Goal: Task Accomplishment & Management: Use online tool/utility

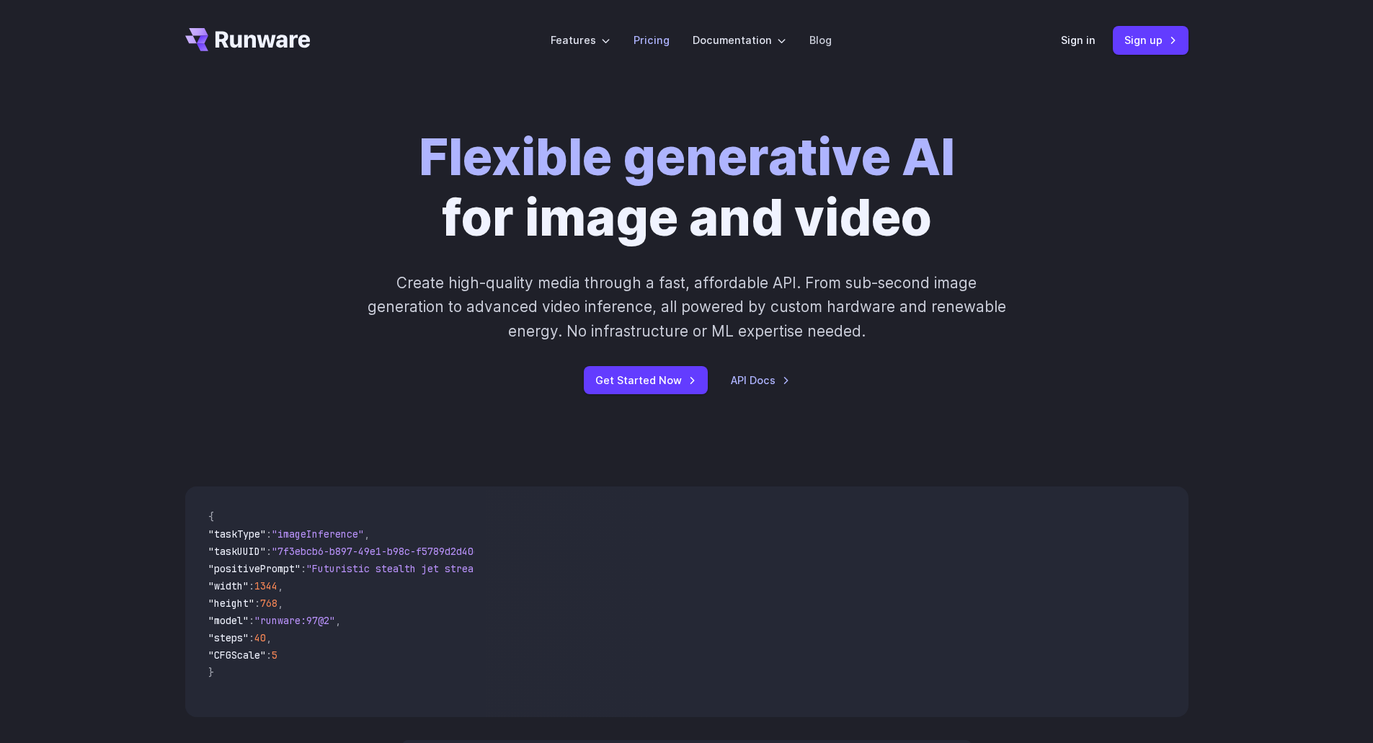
click at [662, 44] on link "Pricing" at bounding box center [652, 40] width 36 height 17
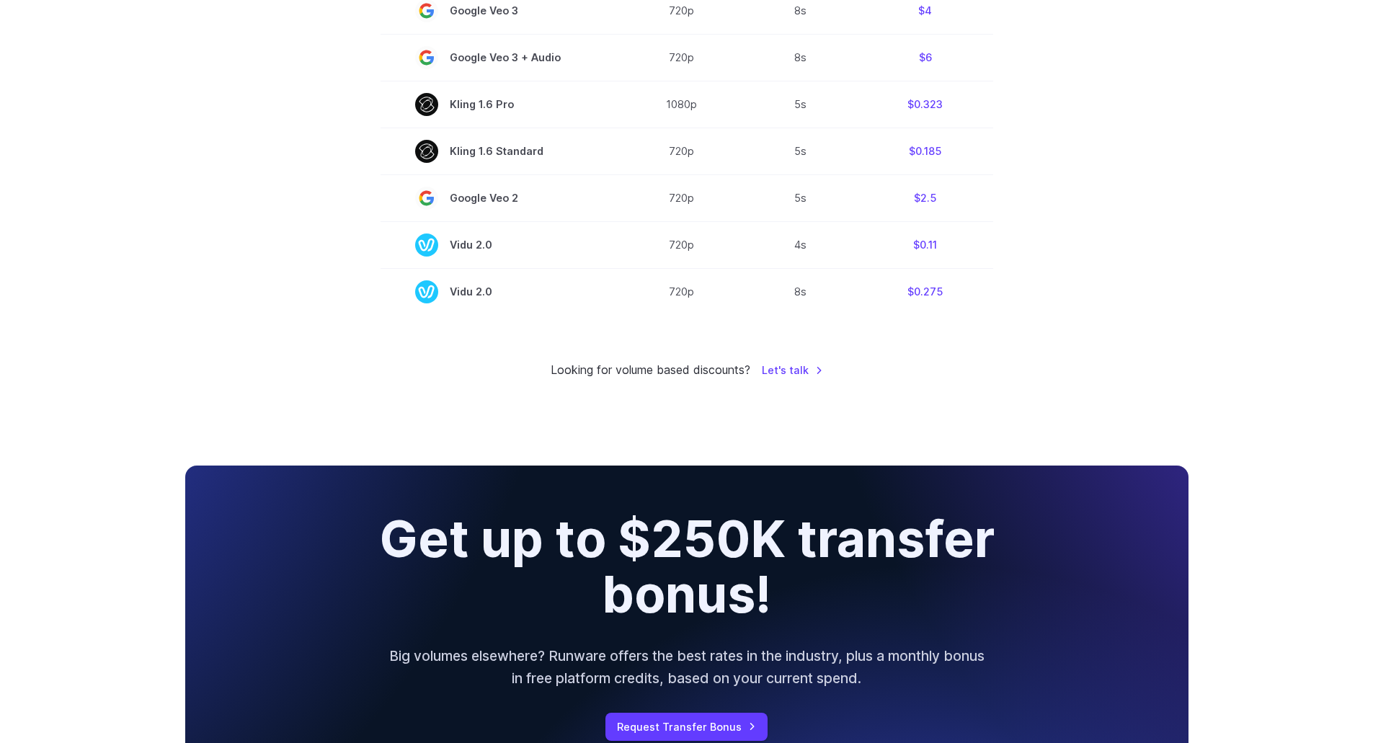
scroll to position [1009, 0]
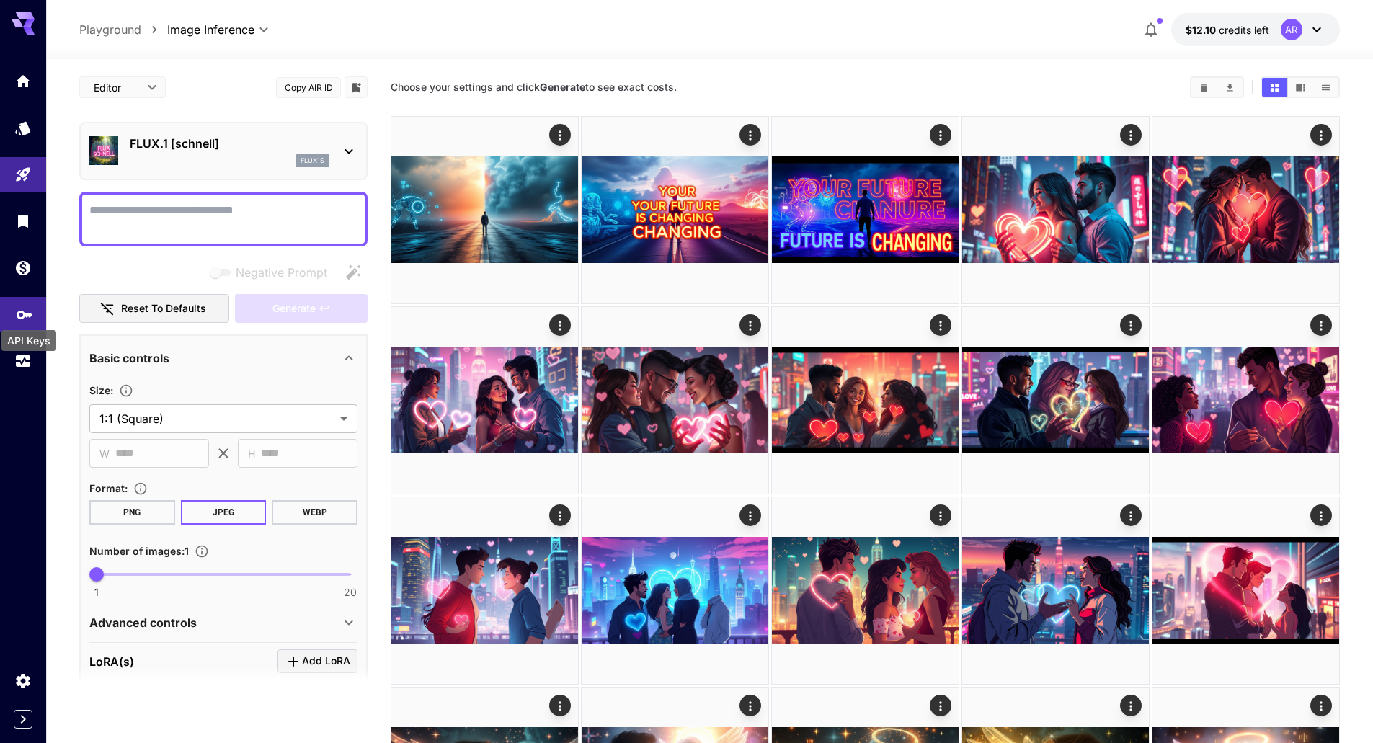
click at [21, 313] on icon "API Keys" at bounding box center [25, 310] width 16 height 9
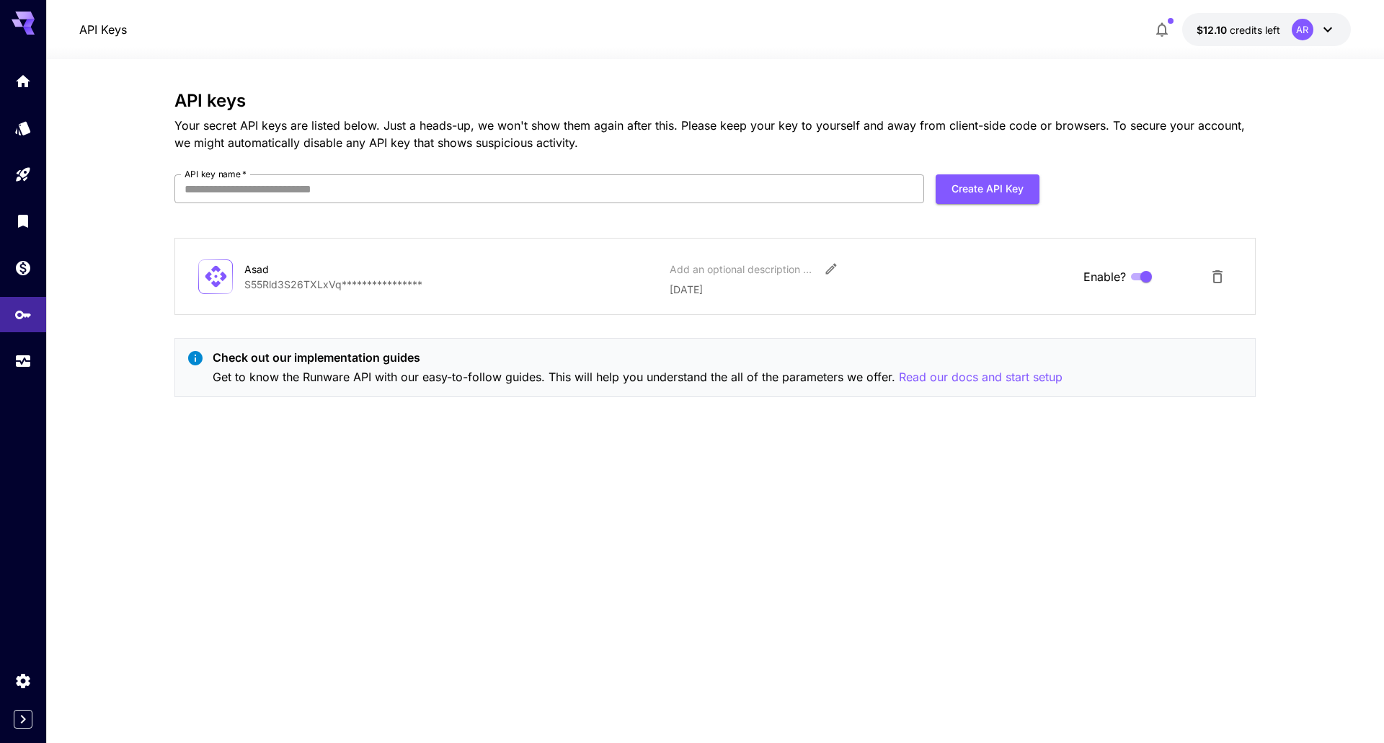
click at [696, 179] on input "API key name   *" at bounding box center [549, 188] width 750 height 29
type input "********"
click at [1002, 184] on button "Create API Key" at bounding box center [988, 189] width 104 height 30
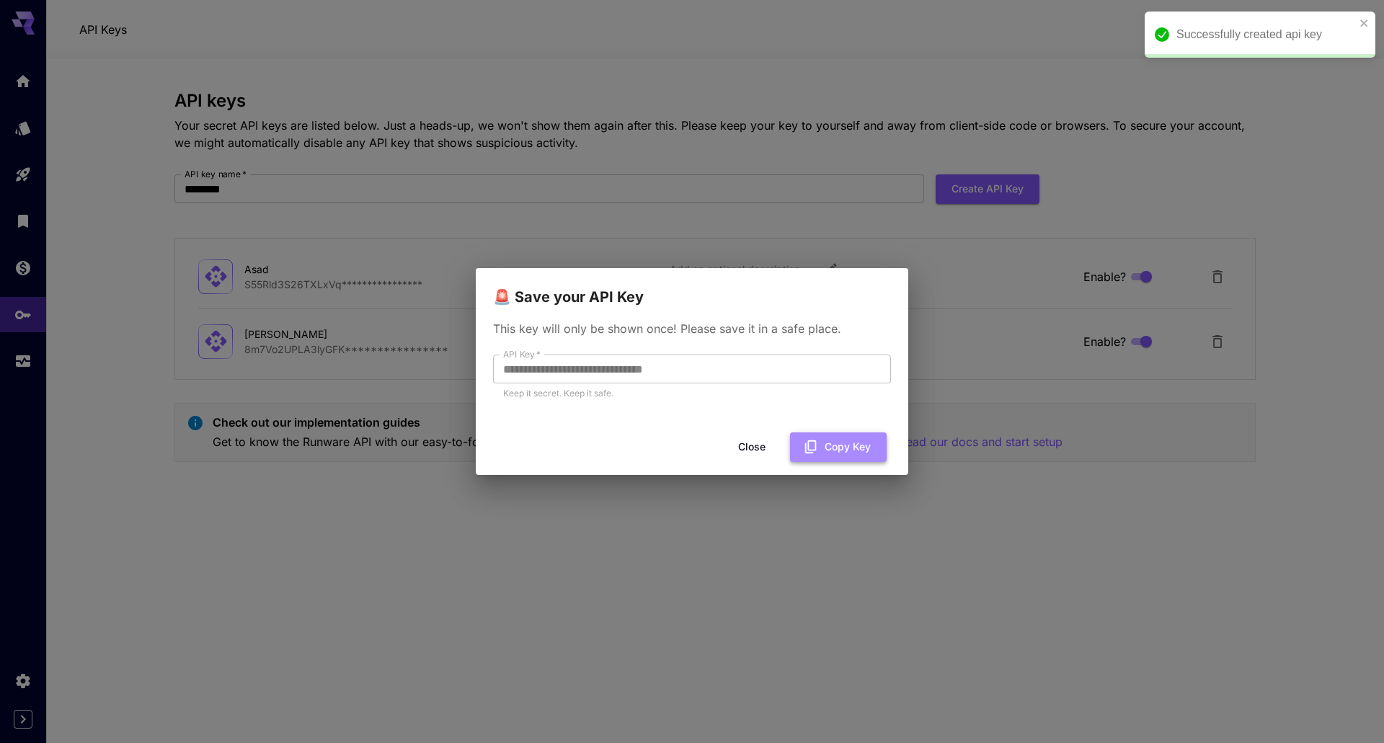
click at [820, 443] on button "Copy Key" at bounding box center [838, 447] width 97 height 30
click at [753, 452] on button "Close" at bounding box center [751, 447] width 65 height 30
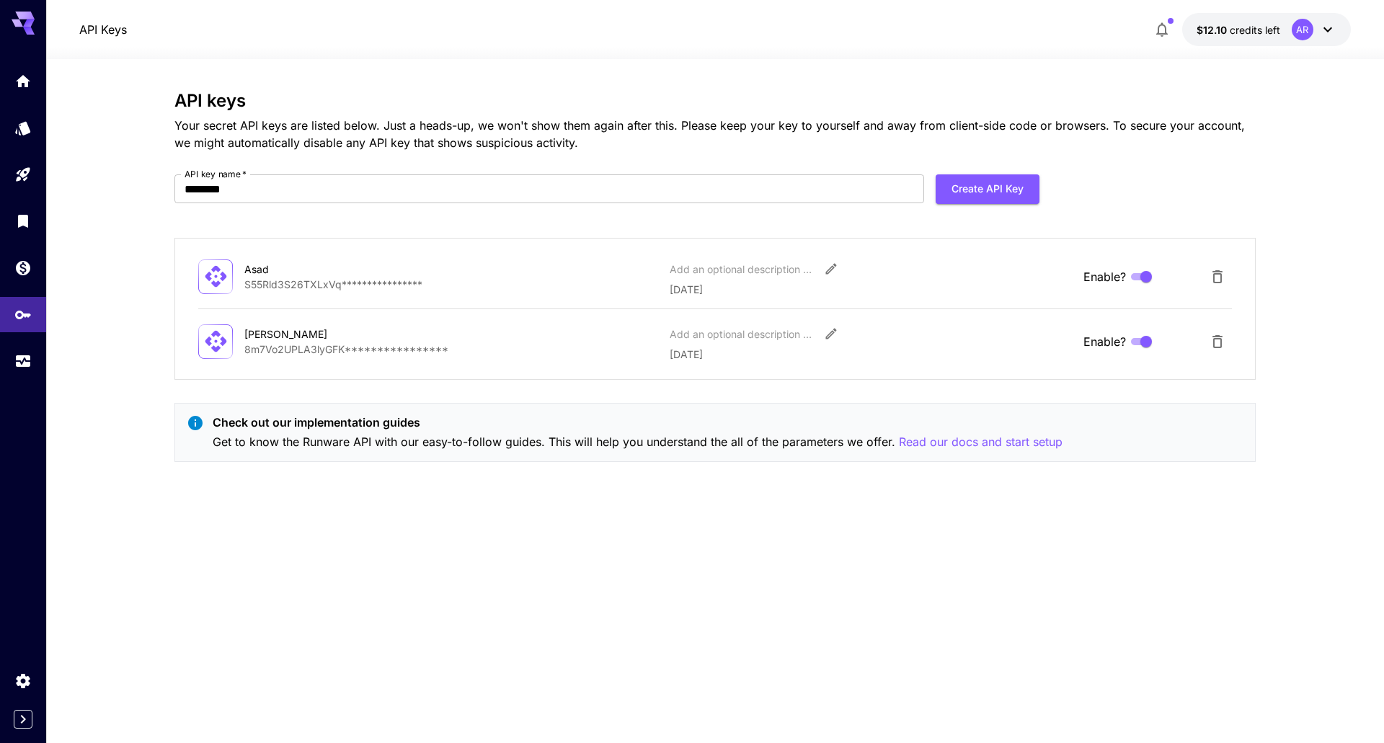
click at [1330, 27] on icon at bounding box center [1327, 29] width 17 height 17
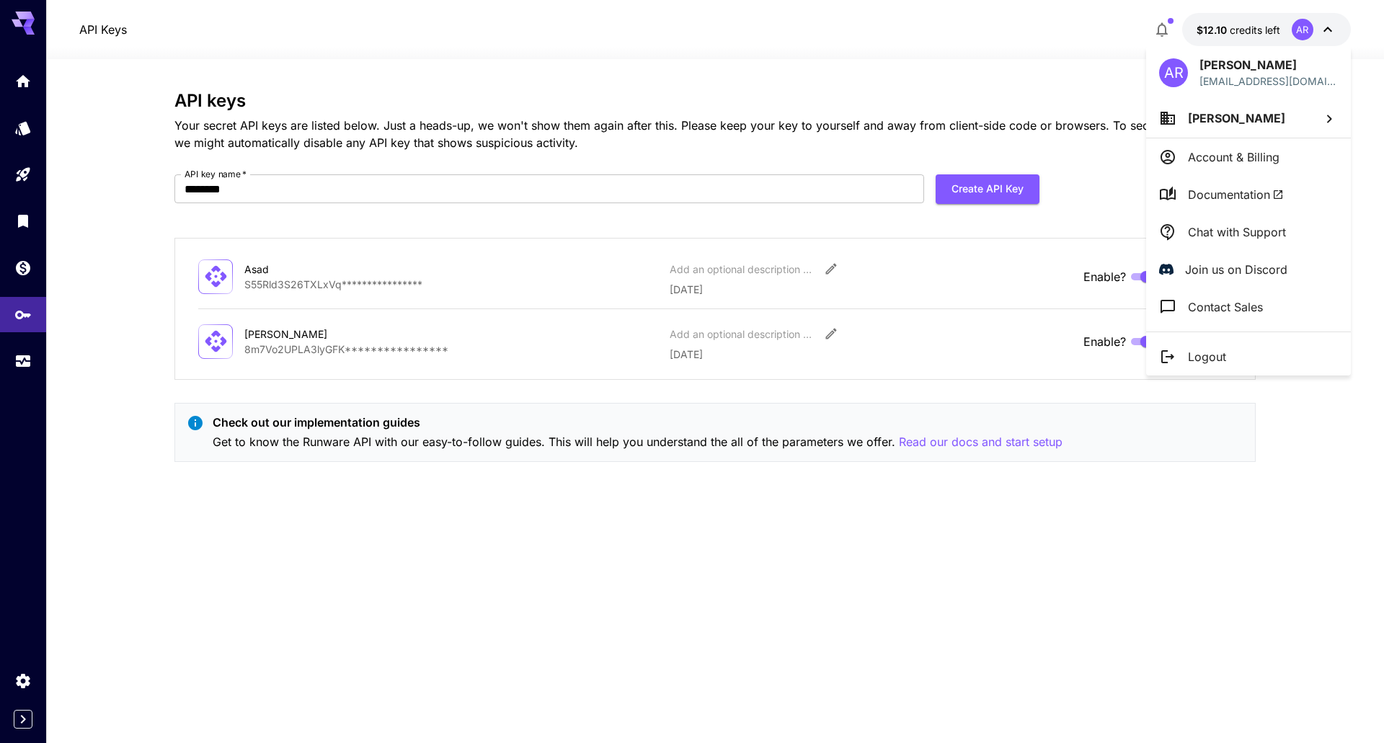
click at [1161, 30] on div at bounding box center [692, 371] width 1384 height 743
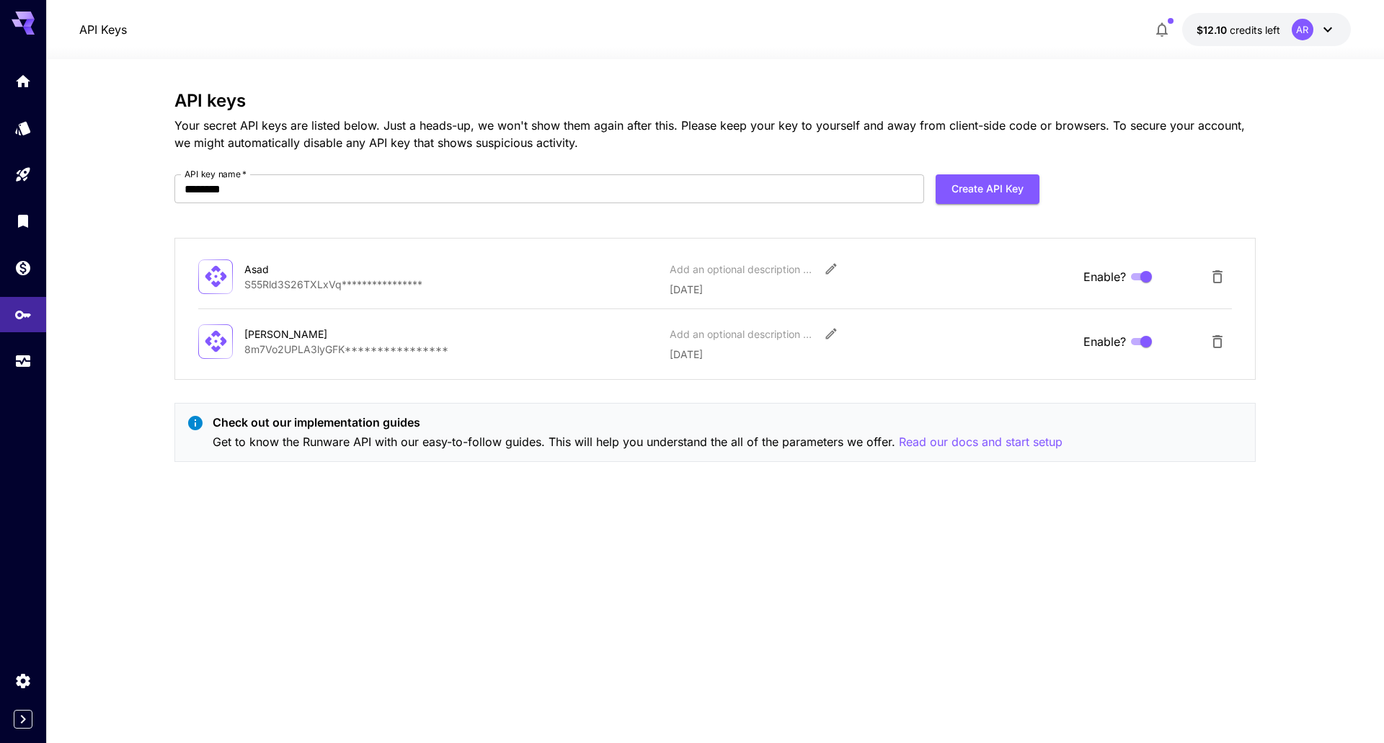
click at [1161, 30] on icon "button" at bounding box center [1161, 29] width 17 height 17
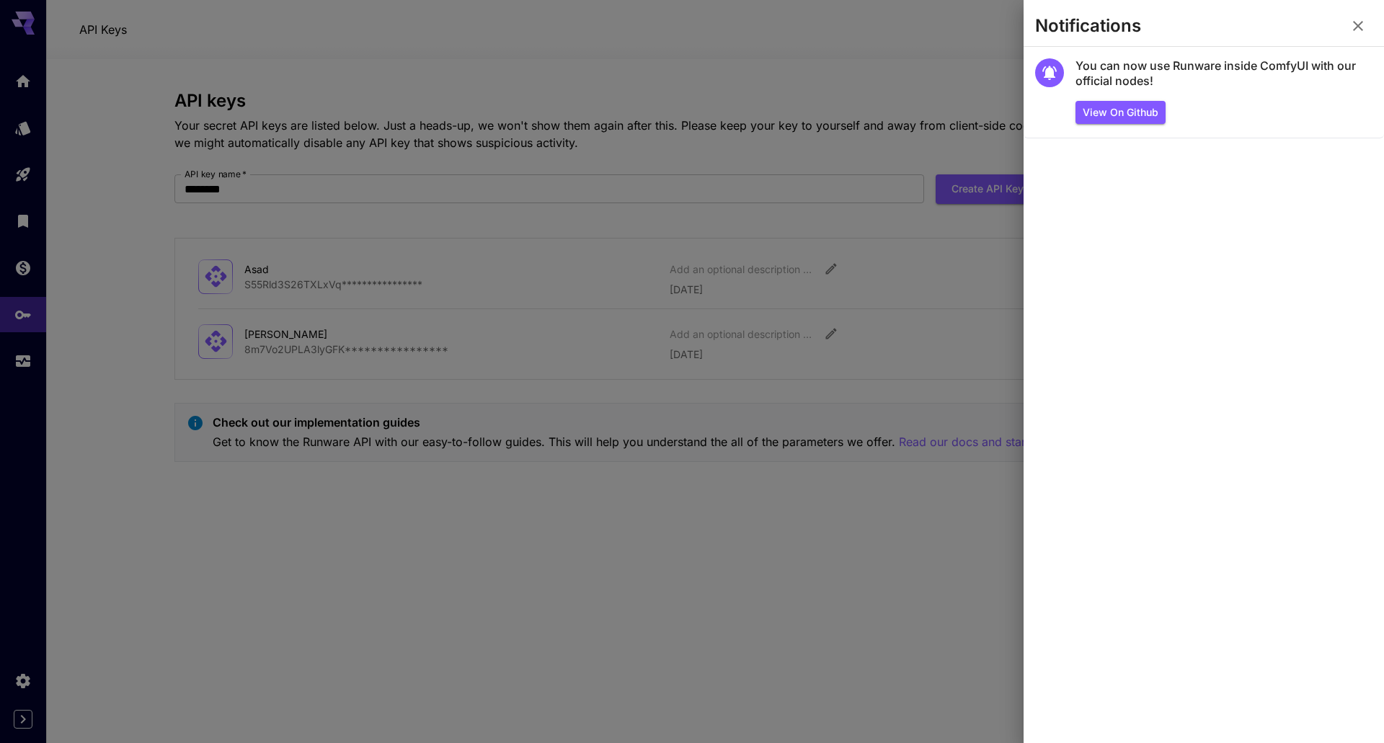
click at [834, 57] on div at bounding box center [692, 371] width 1384 height 743
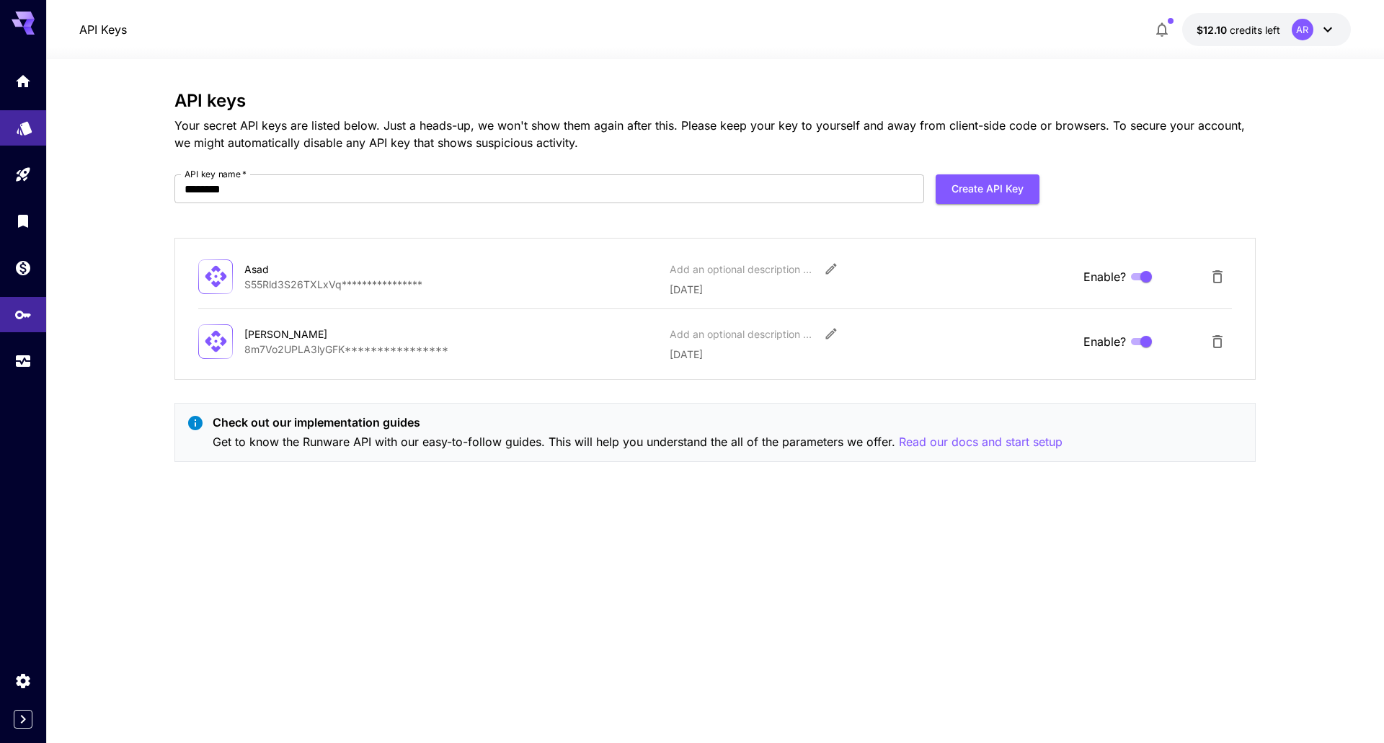
click at [19, 130] on icon "Models" at bounding box center [24, 123] width 17 height 17
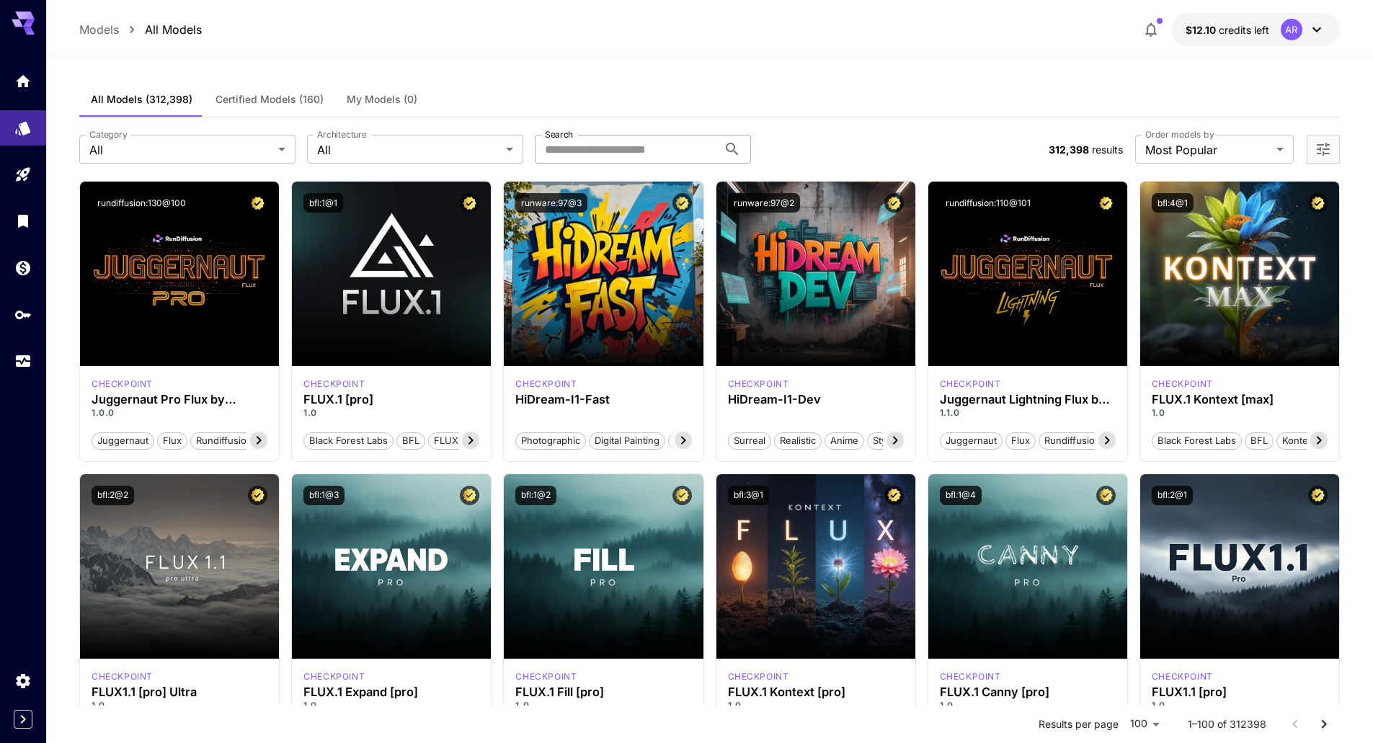
click at [623, 145] on input "Search" at bounding box center [626, 149] width 183 height 29
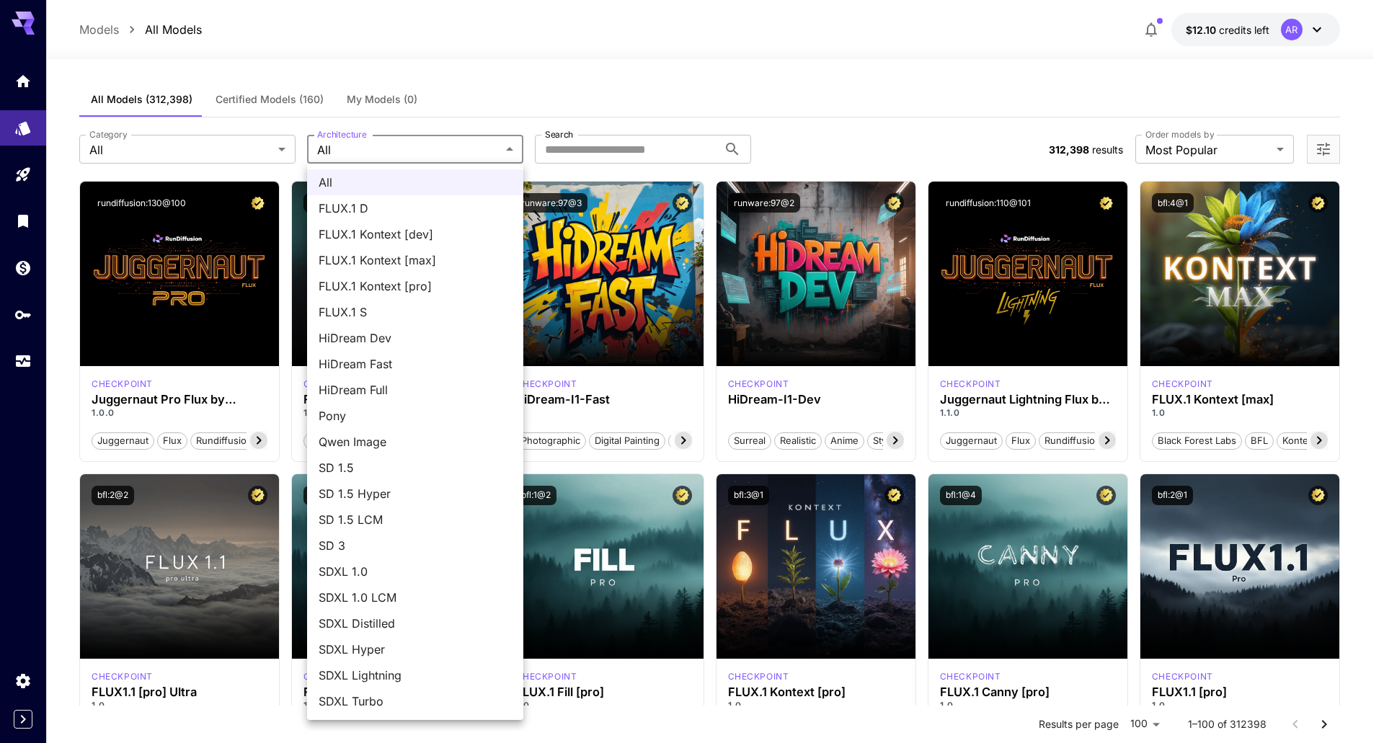
click at [229, 151] on div at bounding box center [692, 371] width 1384 height 743
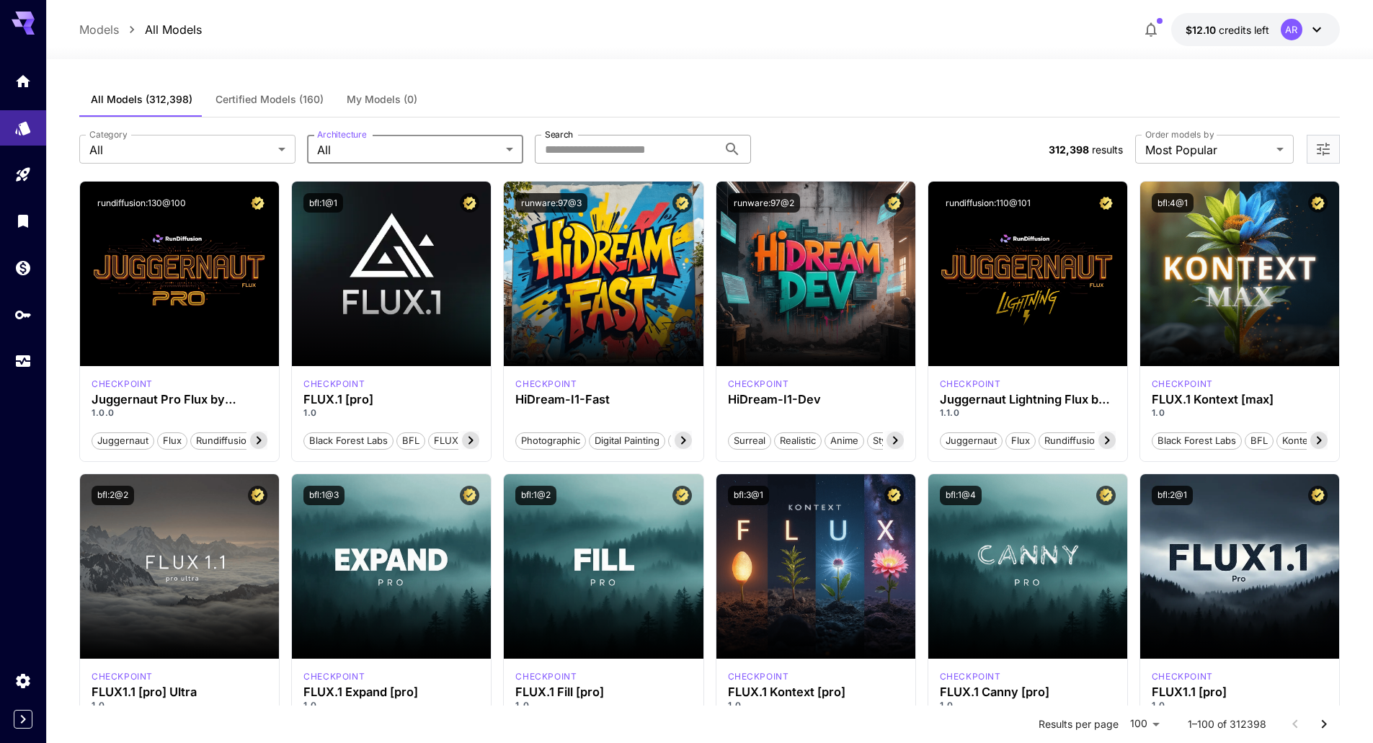
click at [587, 143] on input "Search" at bounding box center [626, 149] width 183 height 29
type input "****"
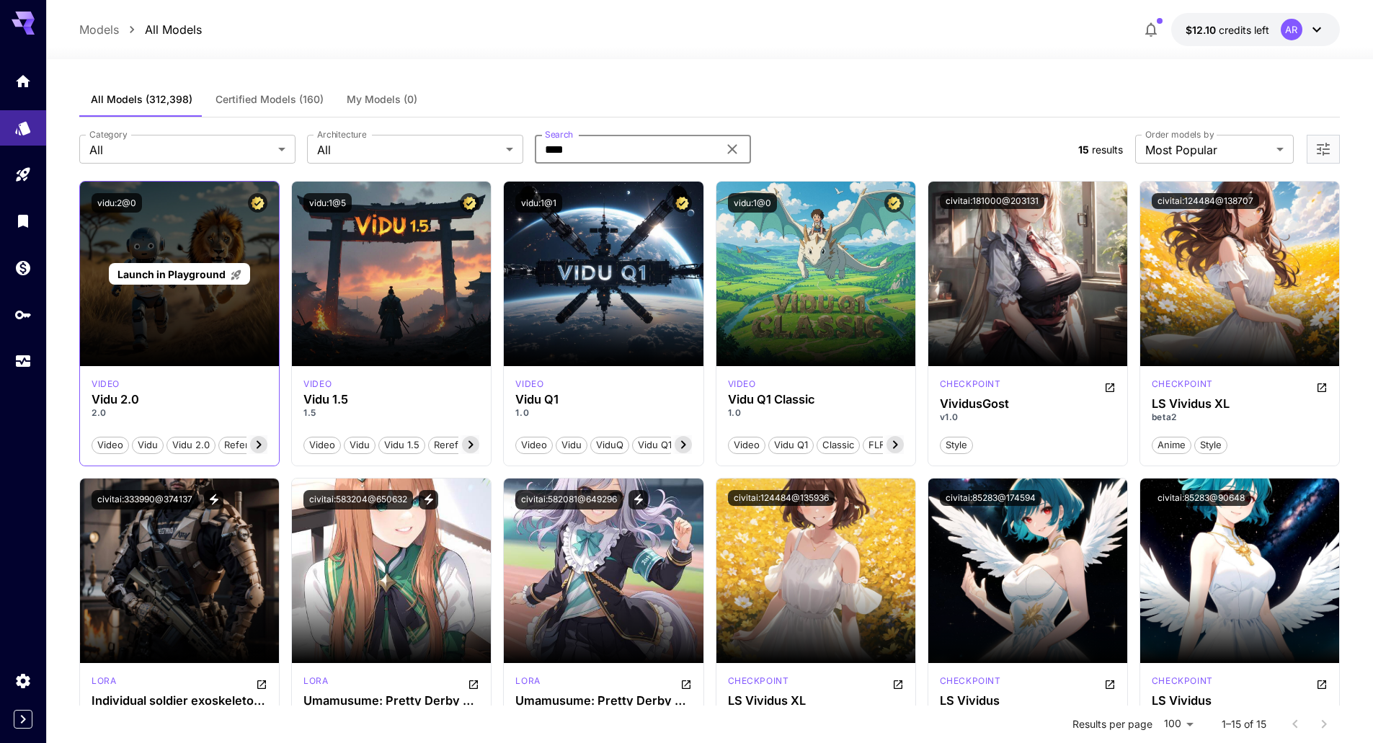
click at [187, 277] on span "Launch in Playground" at bounding box center [171, 274] width 108 height 12
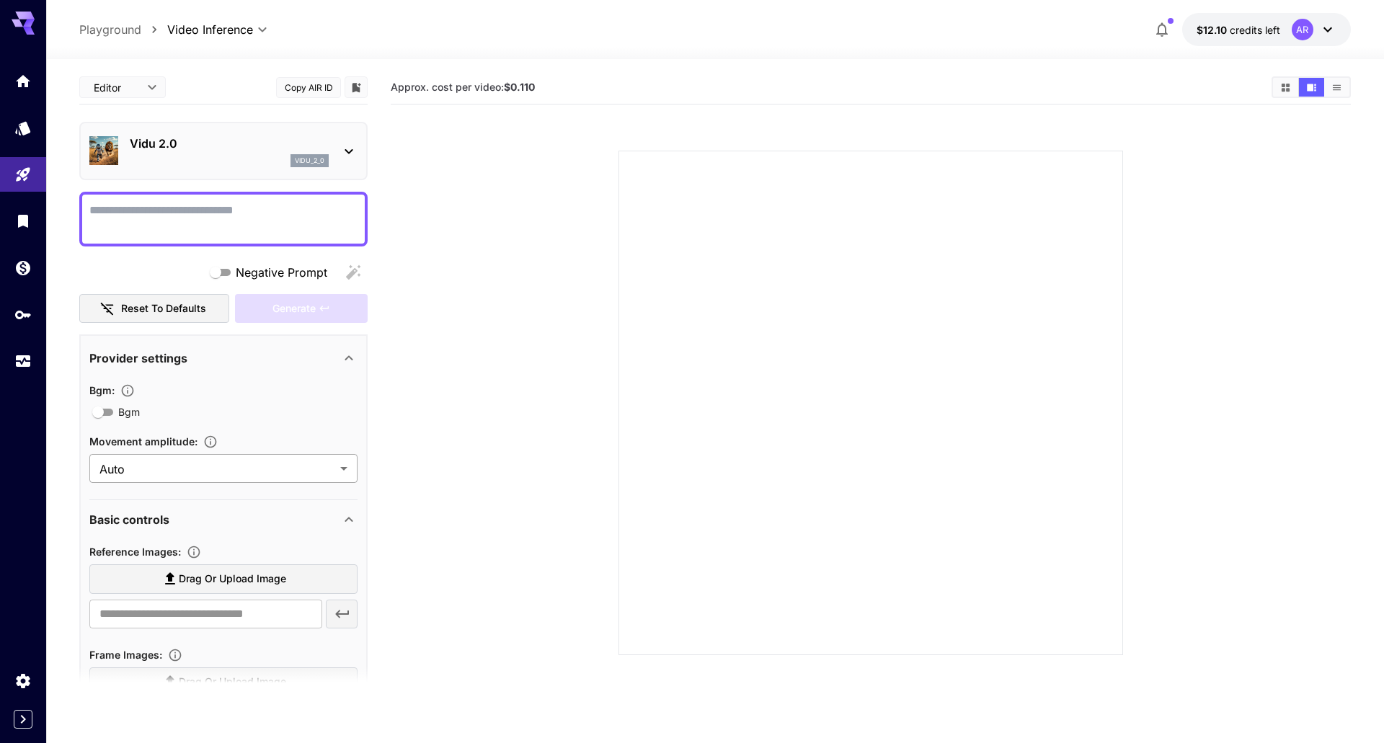
click at [293, 466] on body "**********" at bounding box center [692, 428] width 1384 height 857
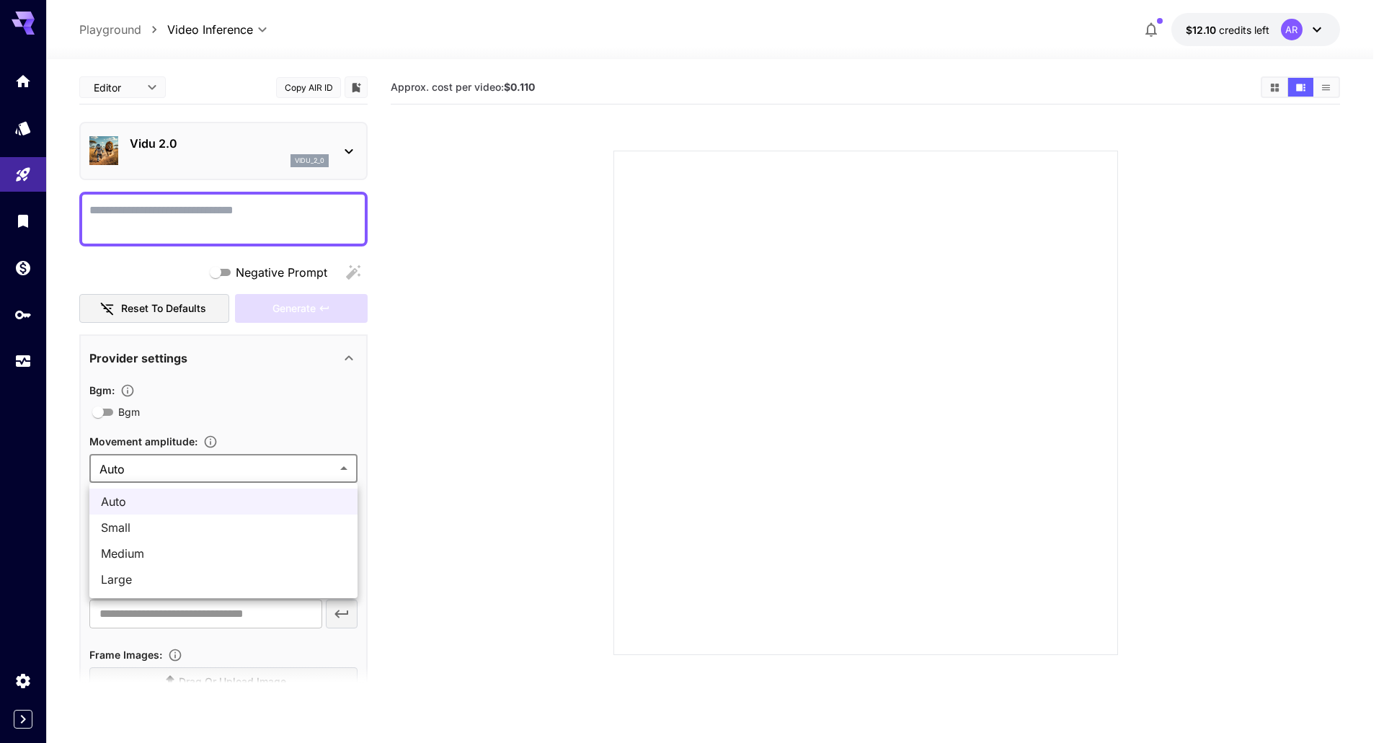
click at [293, 466] on div at bounding box center [692, 371] width 1384 height 743
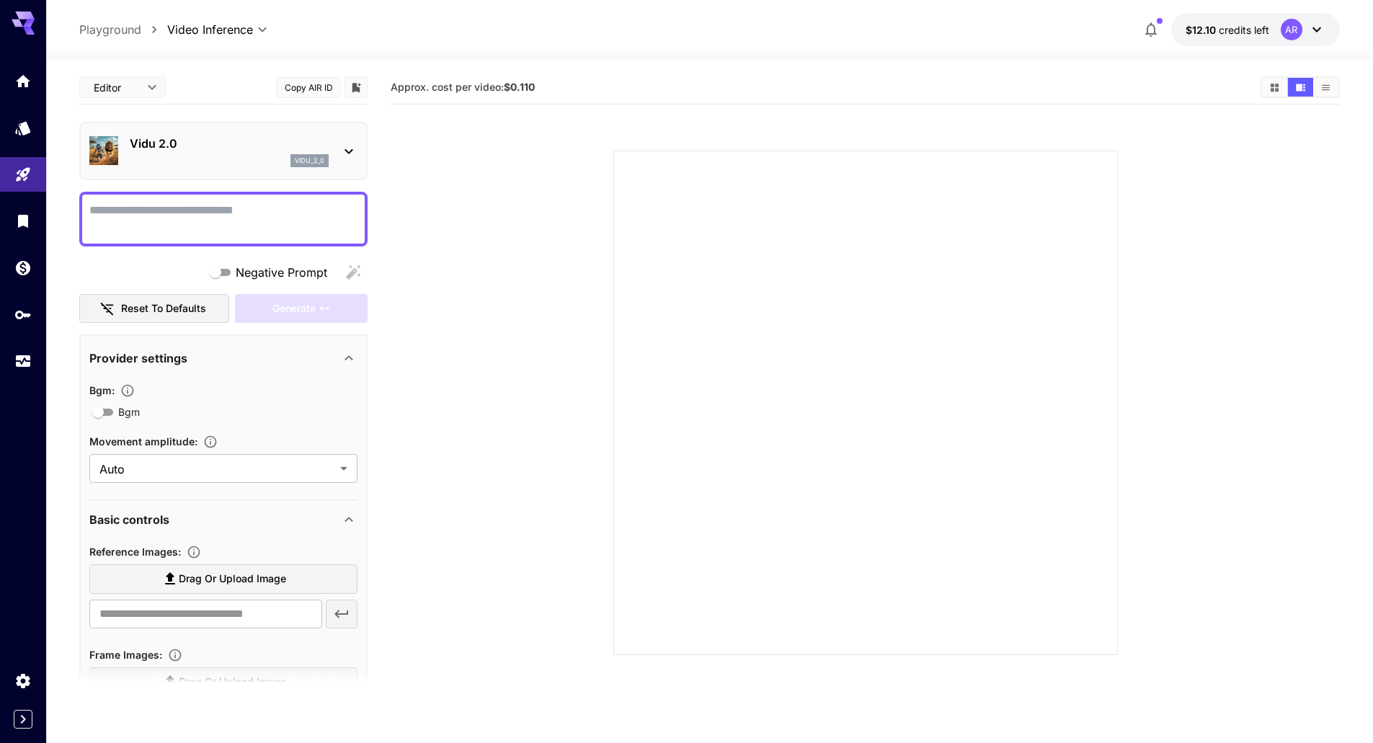
click at [431, 399] on section at bounding box center [865, 385] width 949 height 539
click at [193, 210] on textarea "Negative Prompt" at bounding box center [223, 219] width 268 height 35
click at [314, 88] on button "Copy AIR ID" at bounding box center [308, 87] width 65 height 21
click at [250, 203] on textarea "Negative Prompt" at bounding box center [223, 219] width 268 height 35
paste textarea "********"
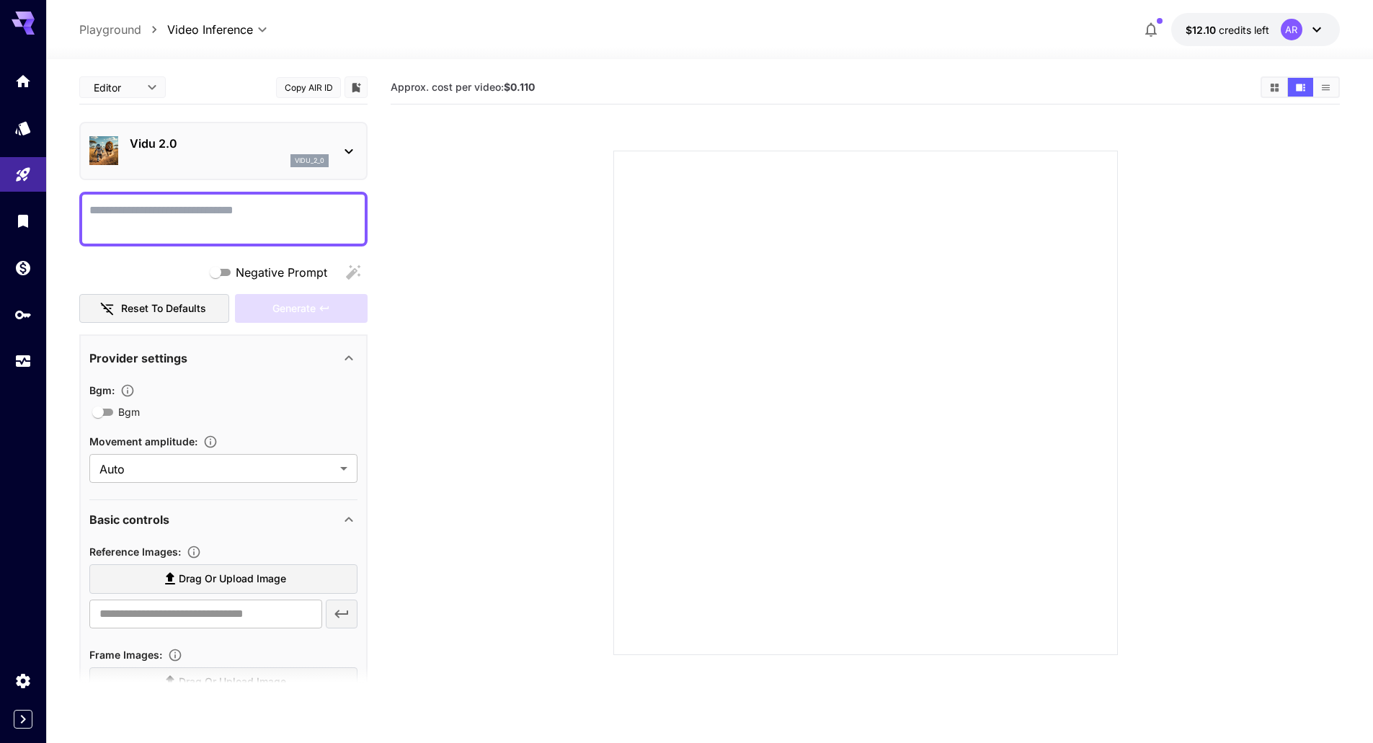
type textarea "********"
click at [254, 206] on textarea "********" at bounding box center [223, 219] width 268 height 35
click at [515, 81] on b "$0.110" at bounding box center [519, 87] width 31 height 12
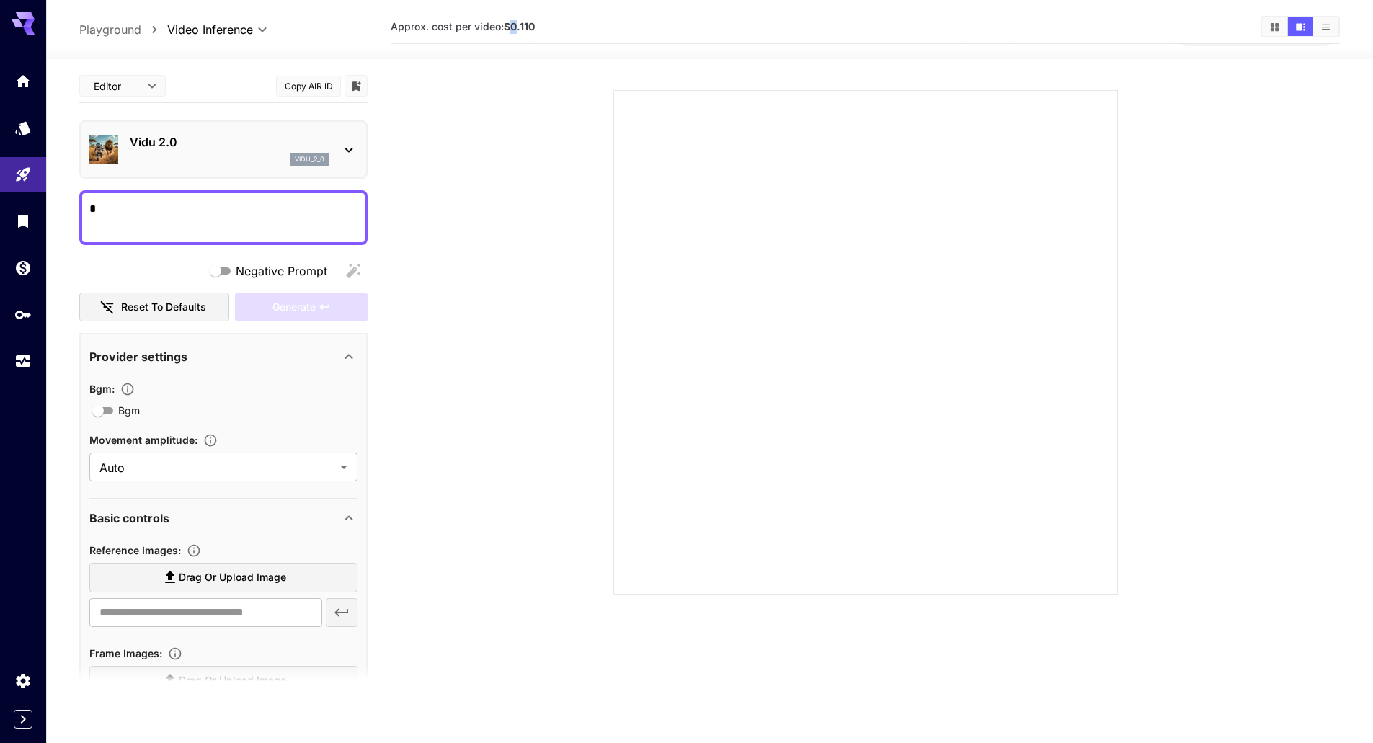
scroll to position [114, 0]
click at [1325, 18] on icon "Show videos in list view" at bounding box center [1326, 17] width 11 height 11
click at [1303, 16] on icon "Show videos in video view" at bounding box center [1300, 17] width 11 height 11
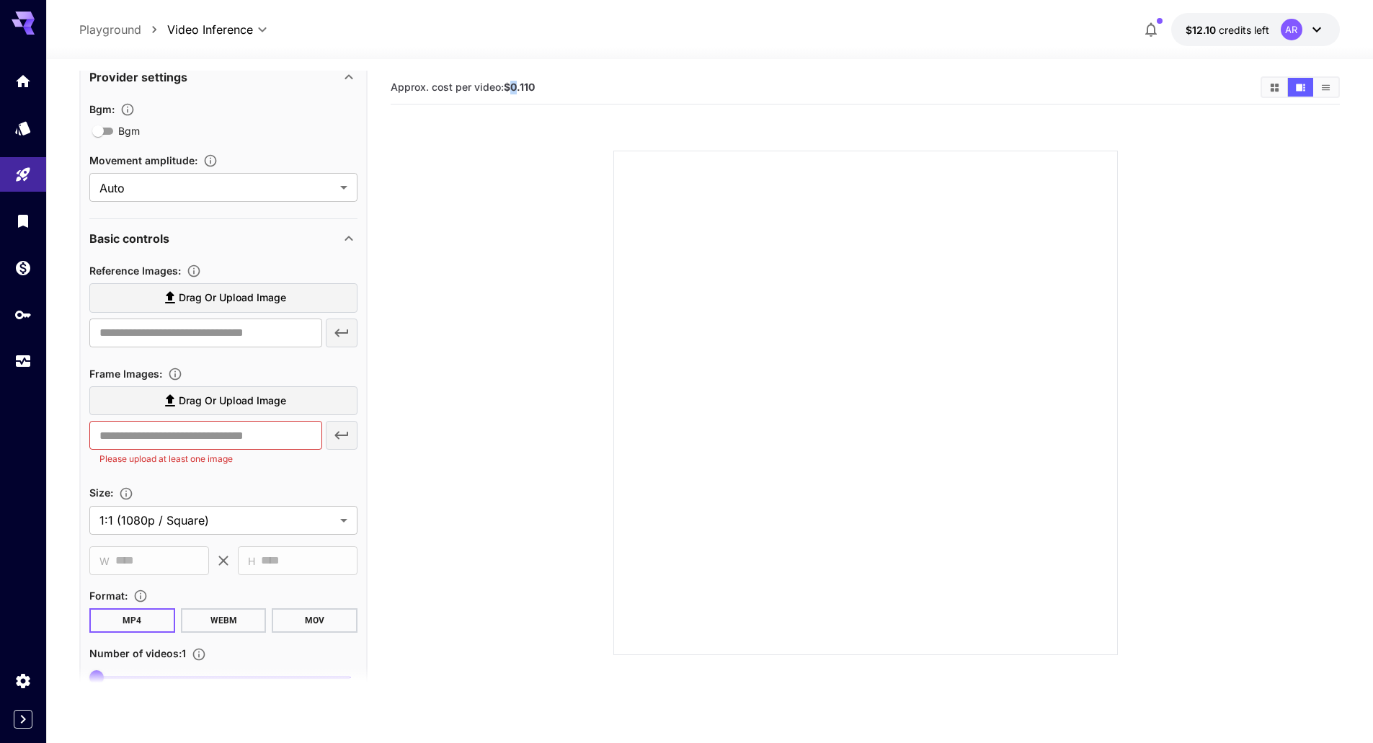
scroll to position [144, 0]
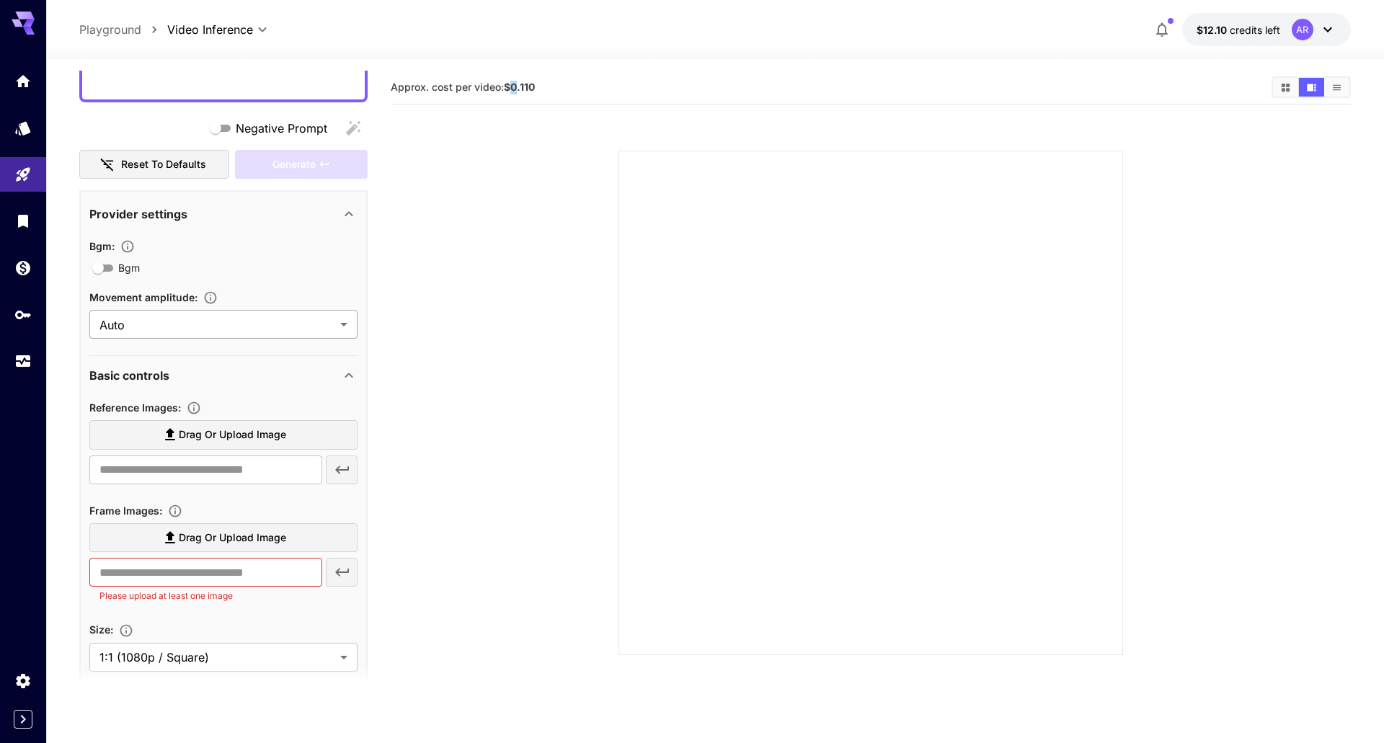
click at [268, 323] on body "**********" at bounding box center [692, 428] width 1384 height 857
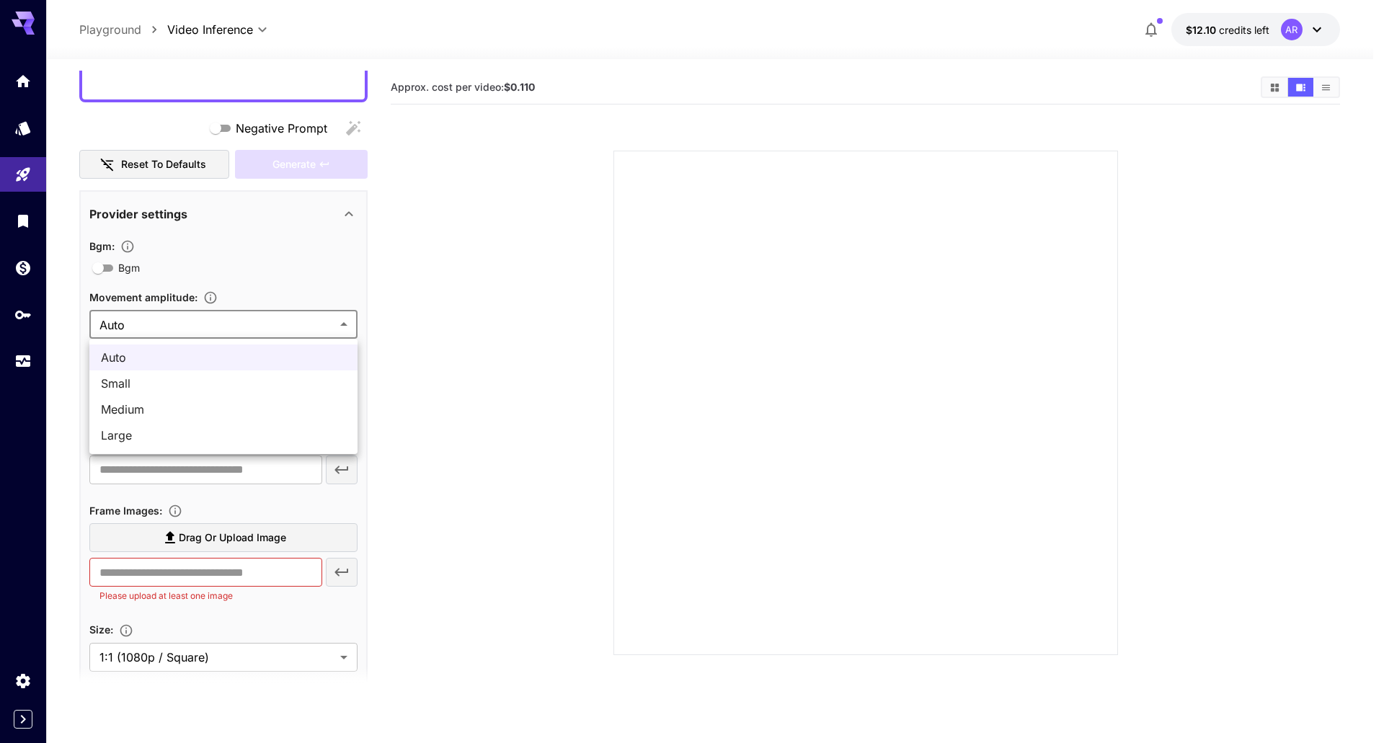
click at [268, 323] on div at bounding box center [692, 371] width 1384 height 743
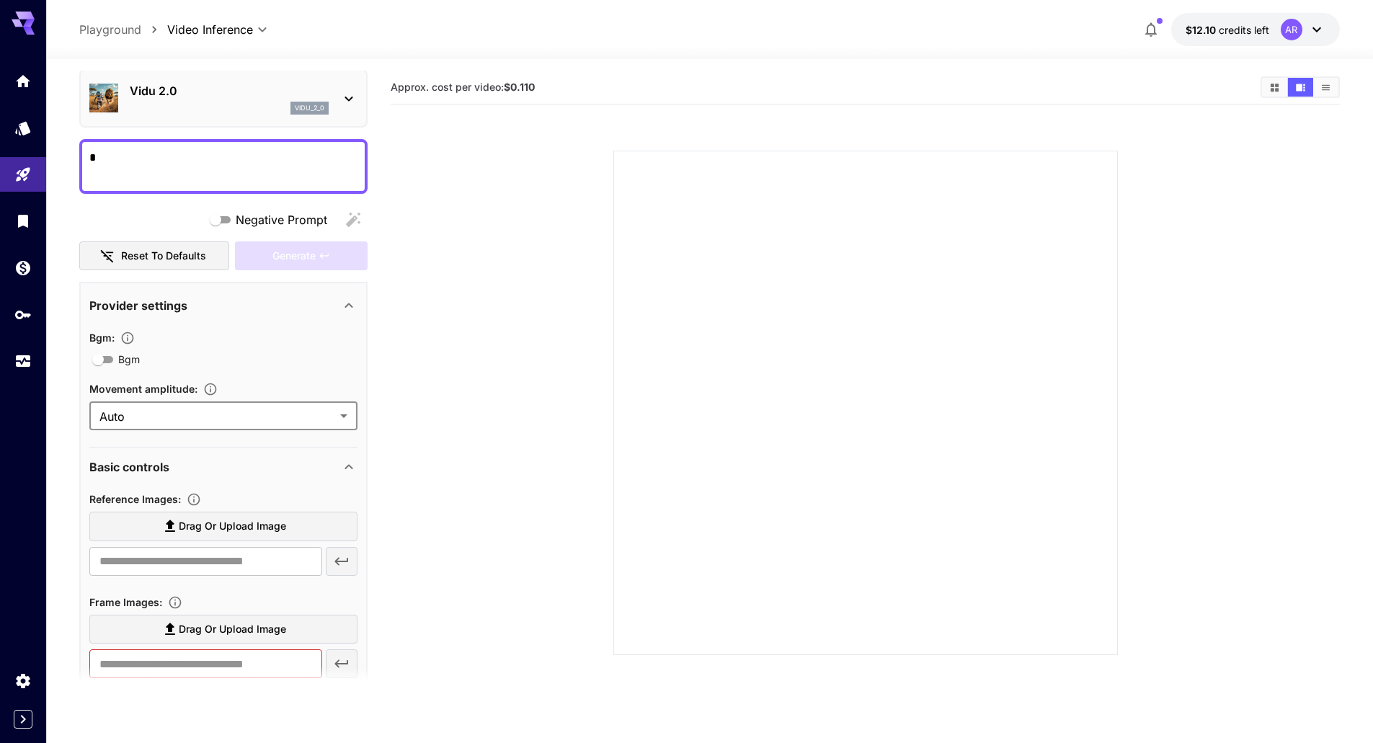
scroll to position [0, 0]
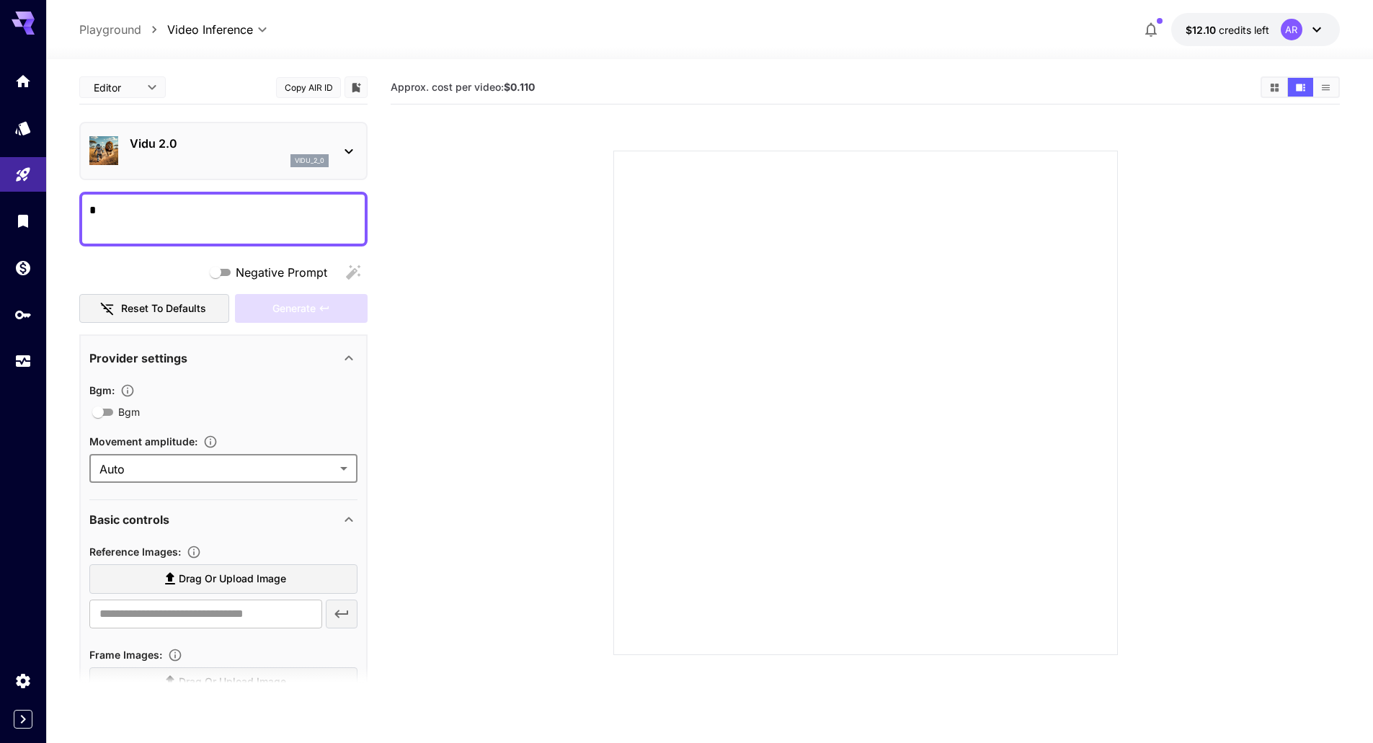
click at [190, 228] on textarea "Negative Prompt" at bounding box center [223, 219] width 268 height 35
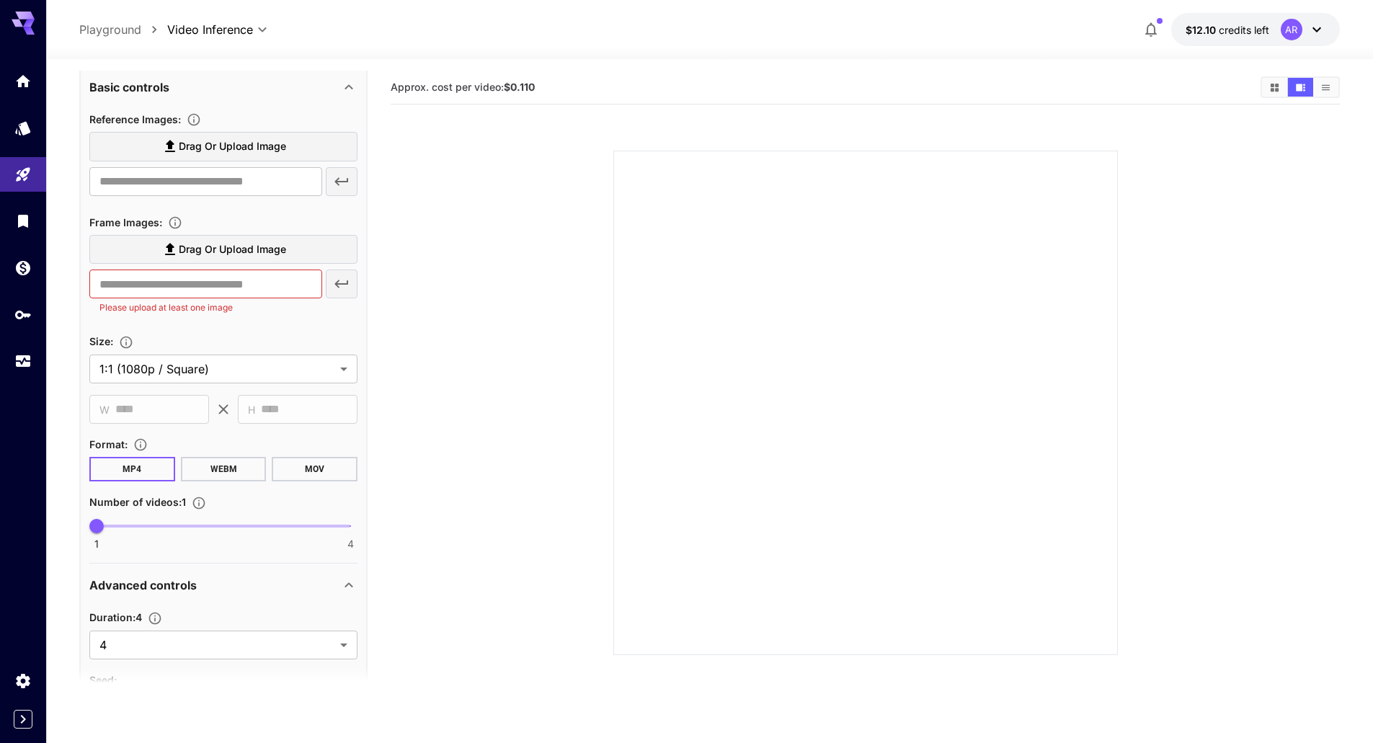
scroll to position [288, 0]
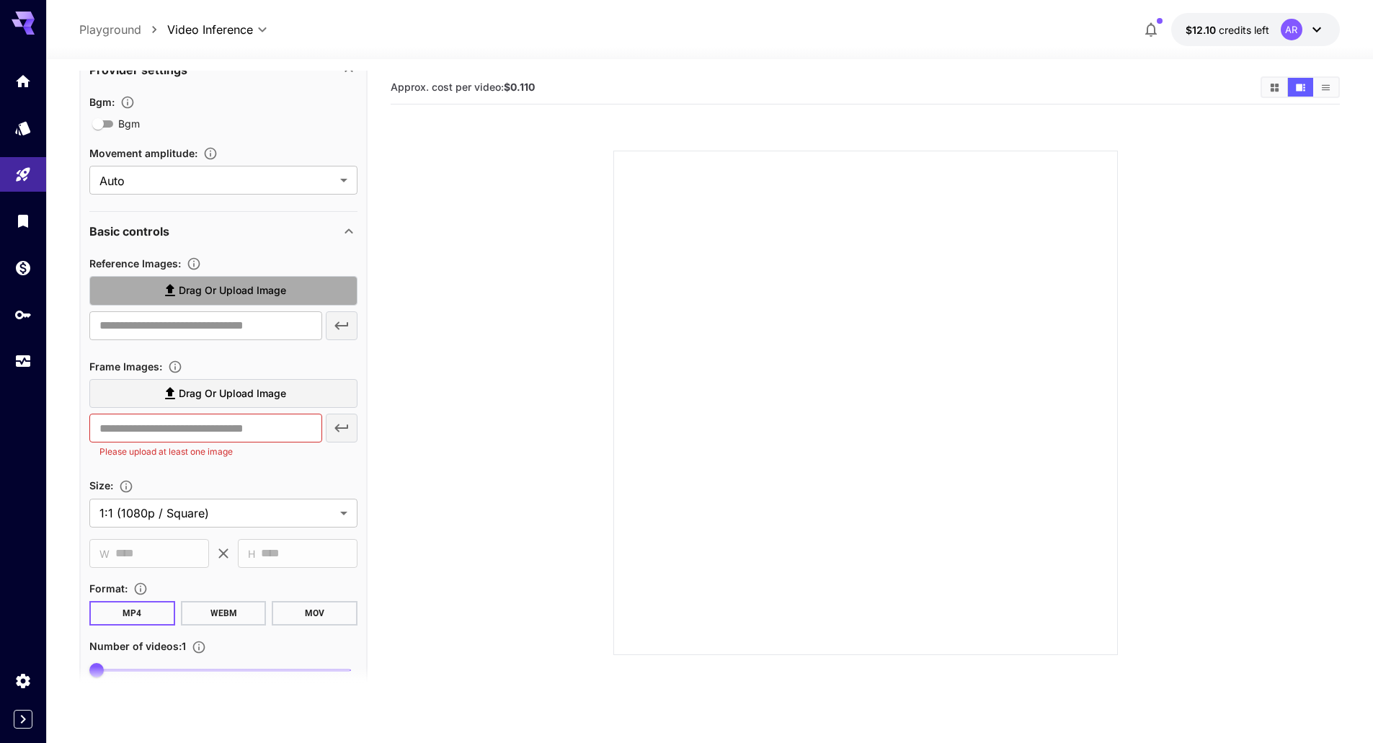
click at [271, 287] on span "Drag or upload image" at bounding box center [232, 291] width 107 height 18
click at [0, 0] on input "Drag or upload image" at bounding box center [0, 0] width 0 height 0
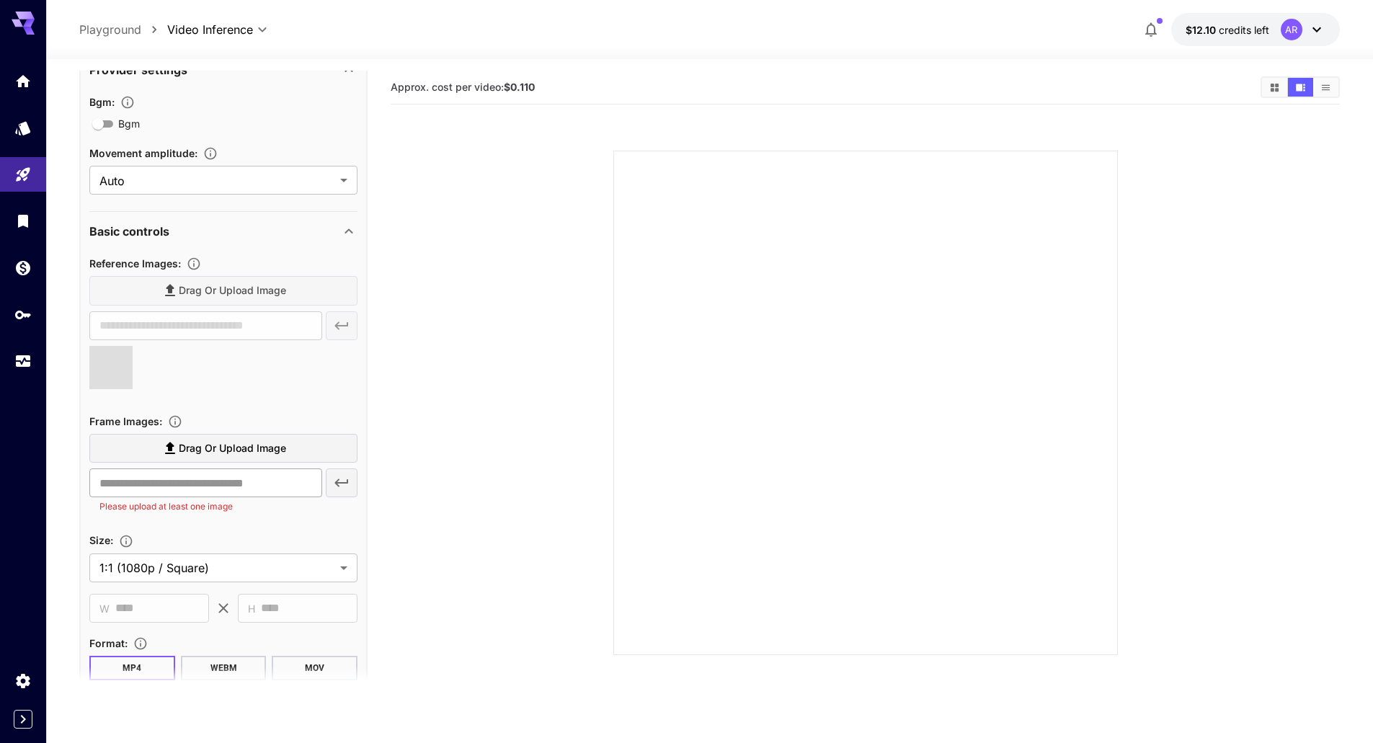
type input "**********"
type input "***"
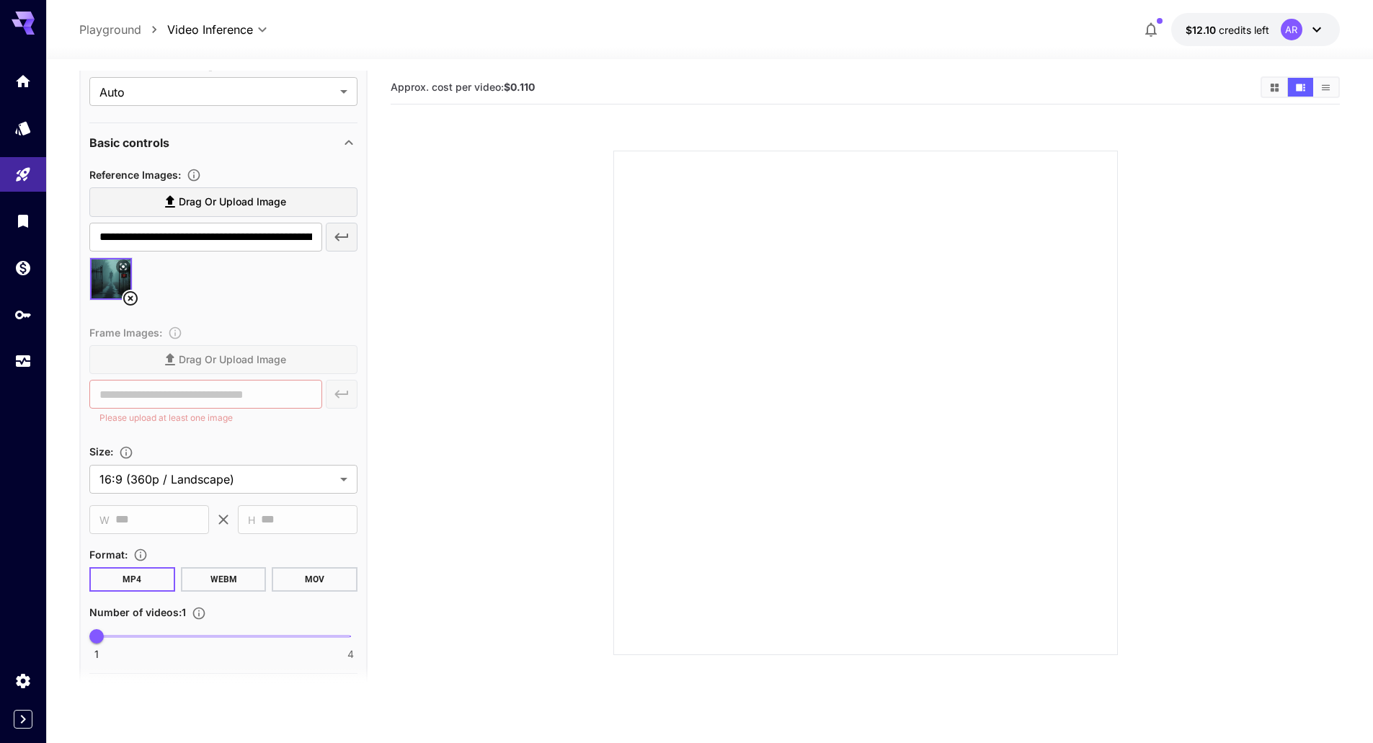
scroll to position [505, 0]
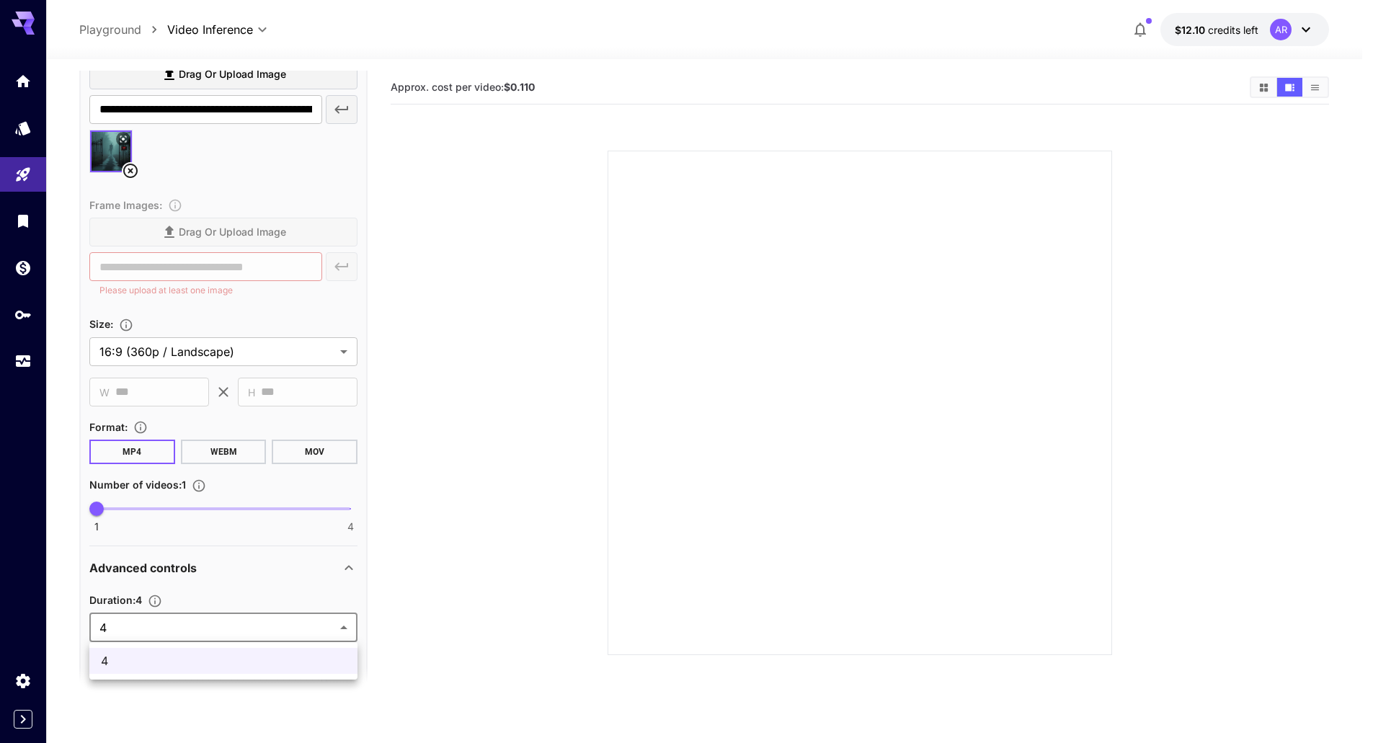
click at [303, 623] on body "**********" at bounding box center [686, 428] width 1373 height 857
click at [303, 623] on div at bounding box center [692, 371] width 1384 height 743
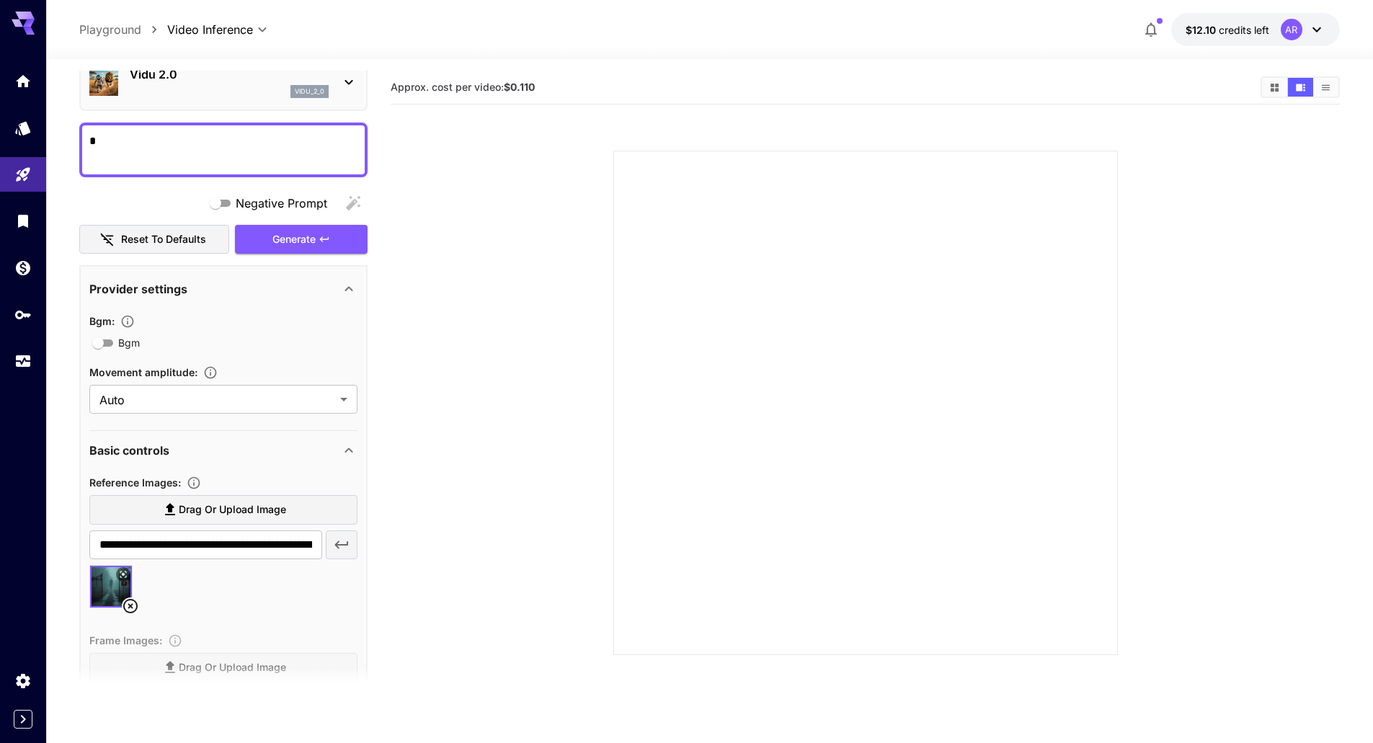
scroll to position [0, 0]
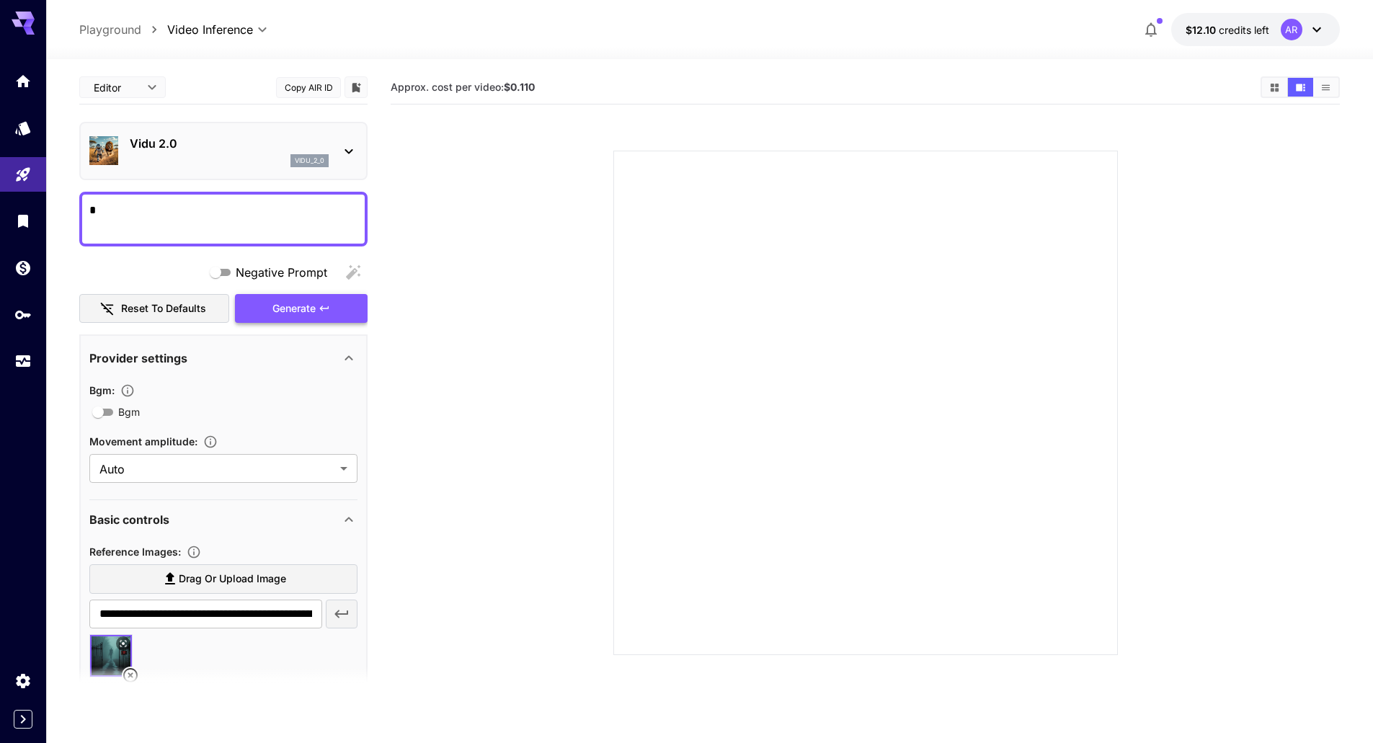
click at [294, 316] on div "Generate" at bounding box center [301, 309] width 133 height 30
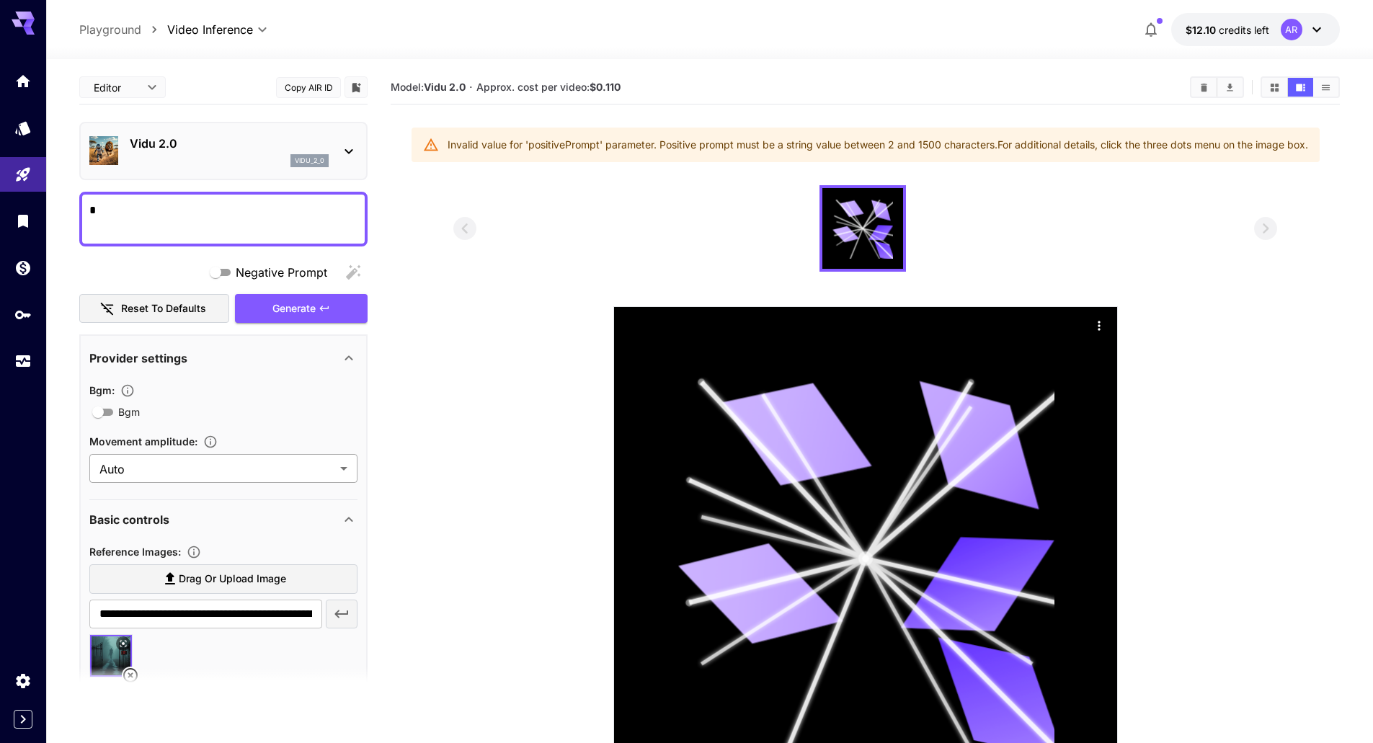
click at [311, 471] on body "**********" at bounding box center [686, 428] width 1373 height 857
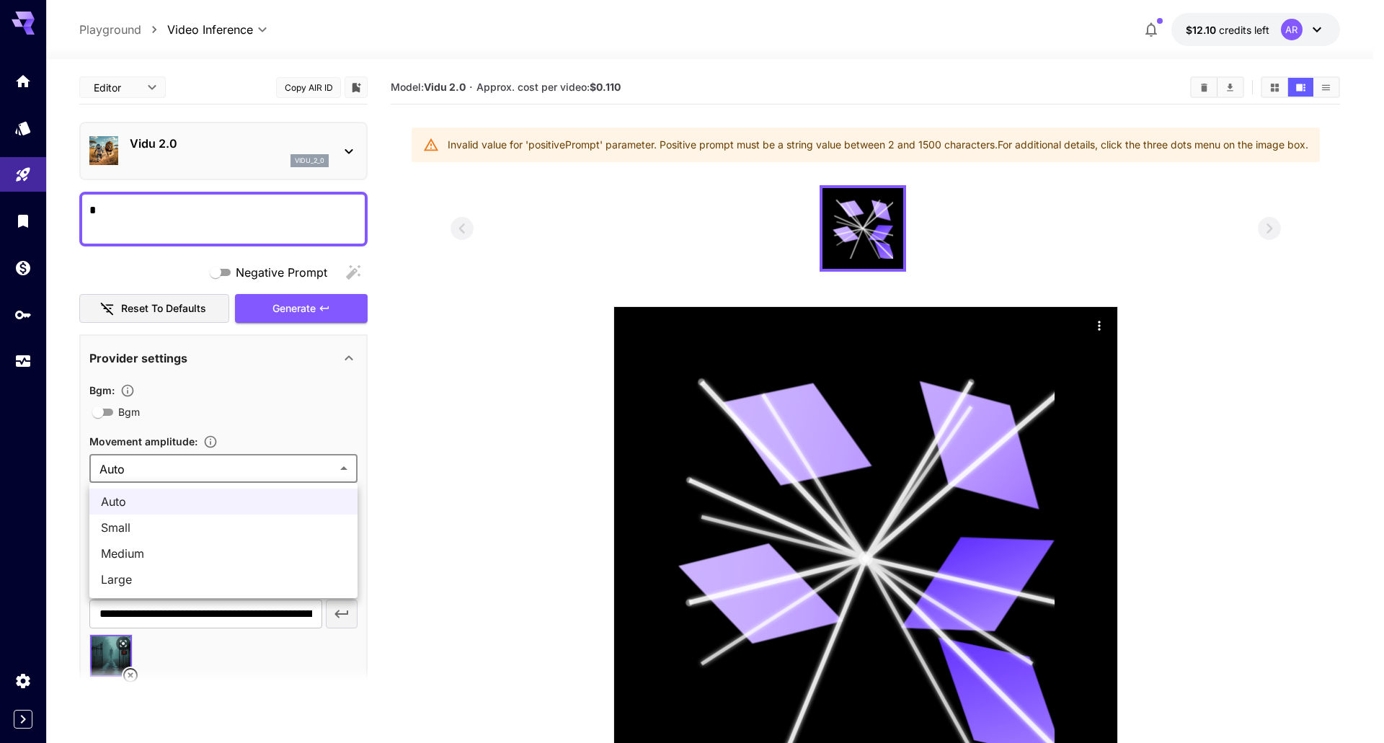
click at [149, 554] on span "Medium" at bounding box center [223, 553] width 245 height 17
type input "******"
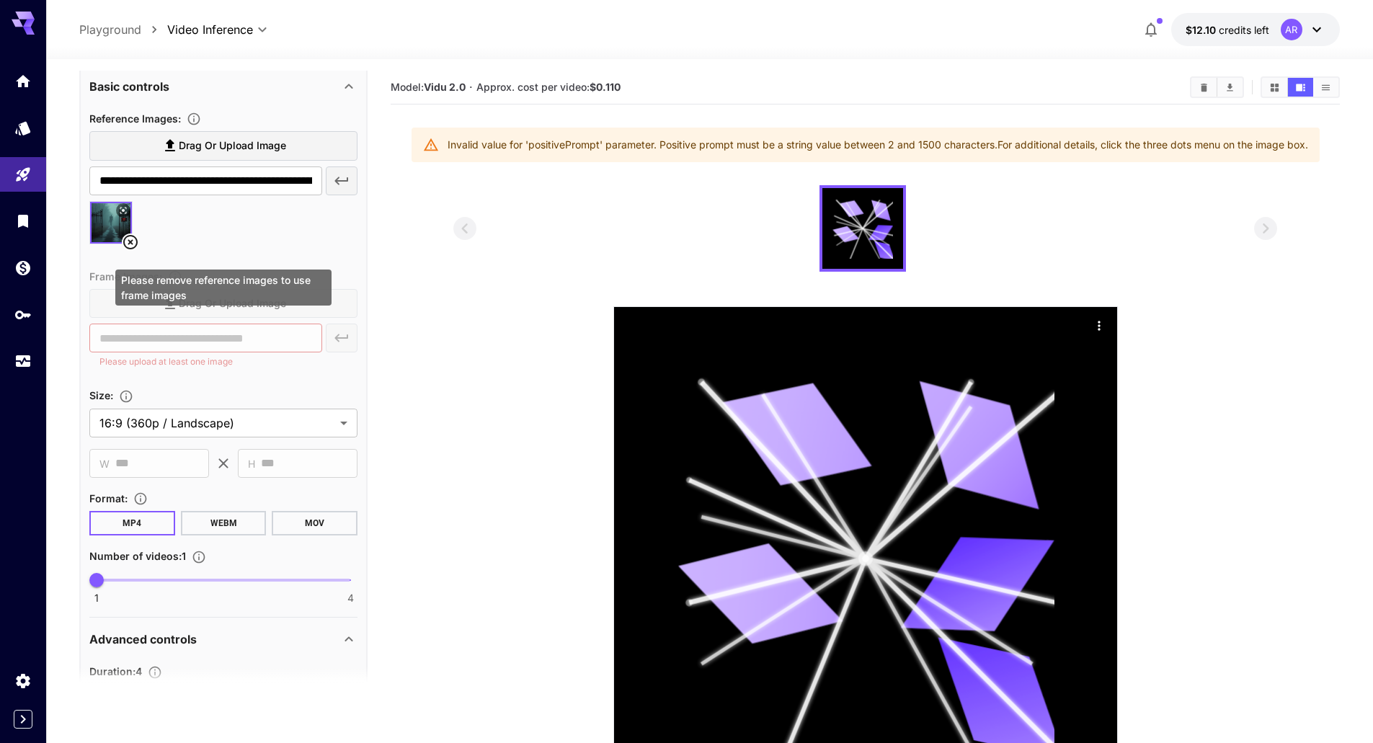
scroll to position [577, 0]
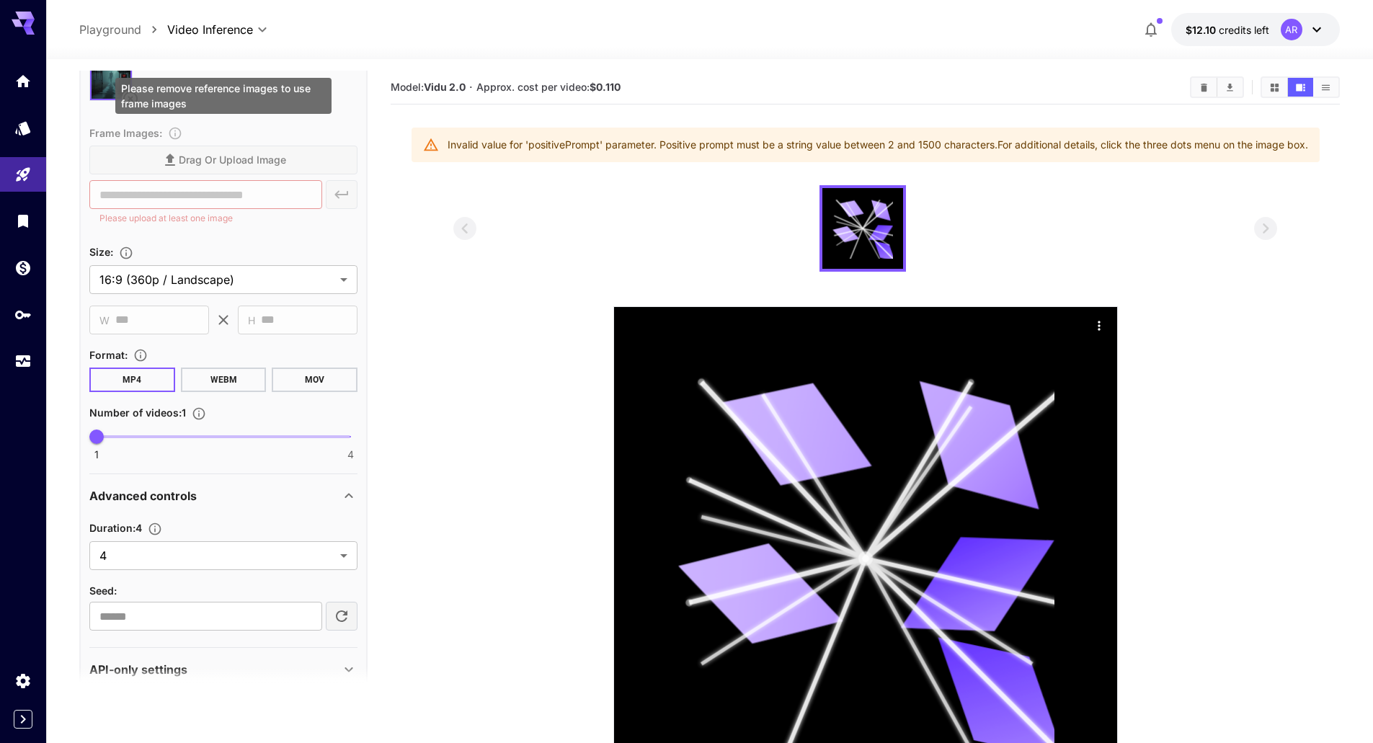
click at [258, 223] on div "Frame Images : Drag or upload image ​ Please upload at least one image" at bounding box center [223, 178] width 268 height 108
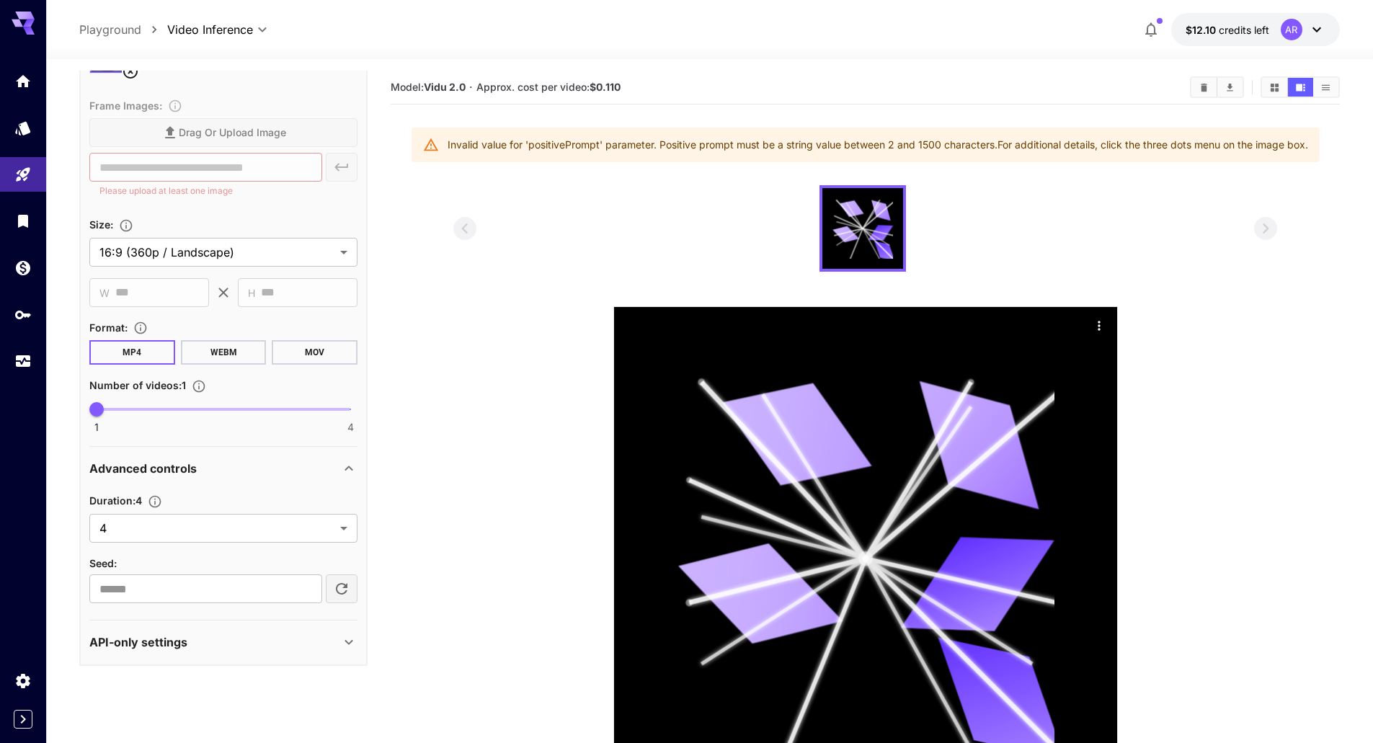
scroll to position [172, 0]
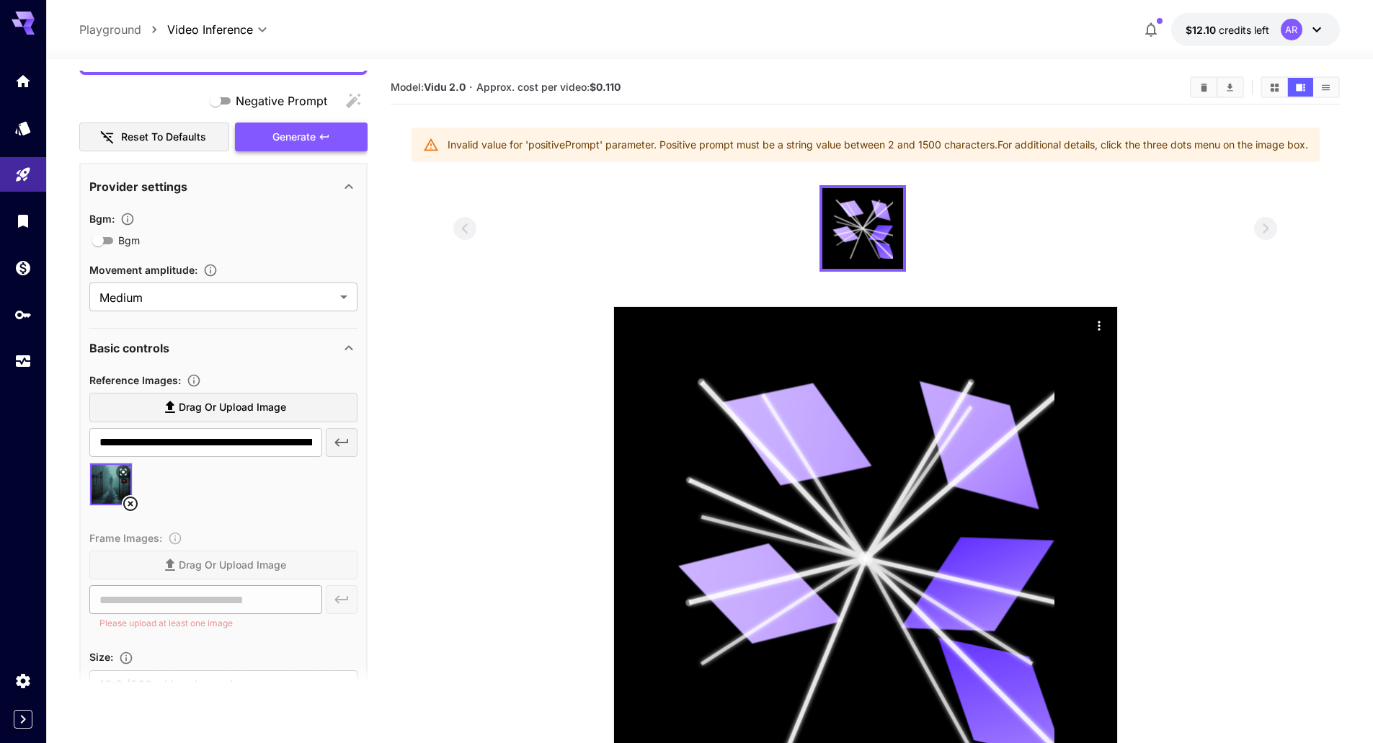
click at [274, 145] on div "Generate" at bounding box center [301, 138] width 133 height 30
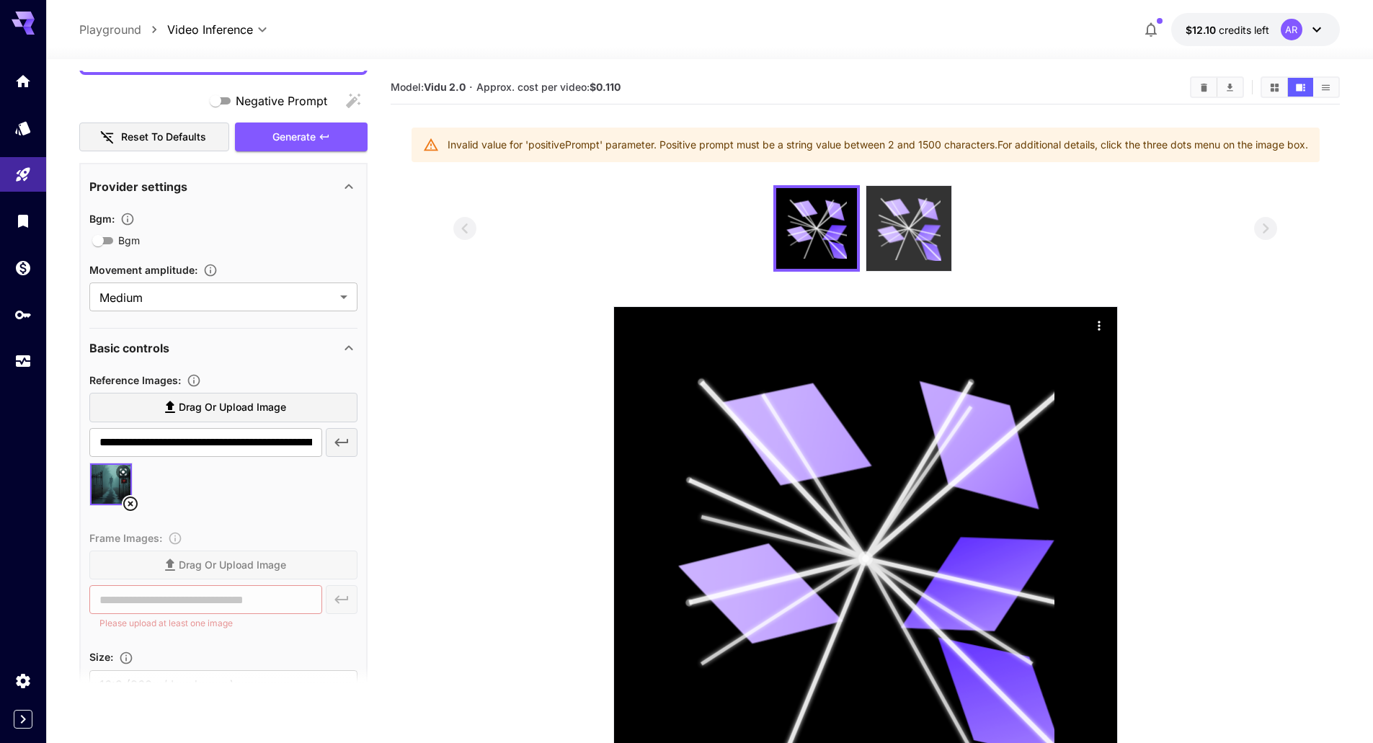
click at [924, 226] on icon at bounding box center [928, 233] width 26 height 17
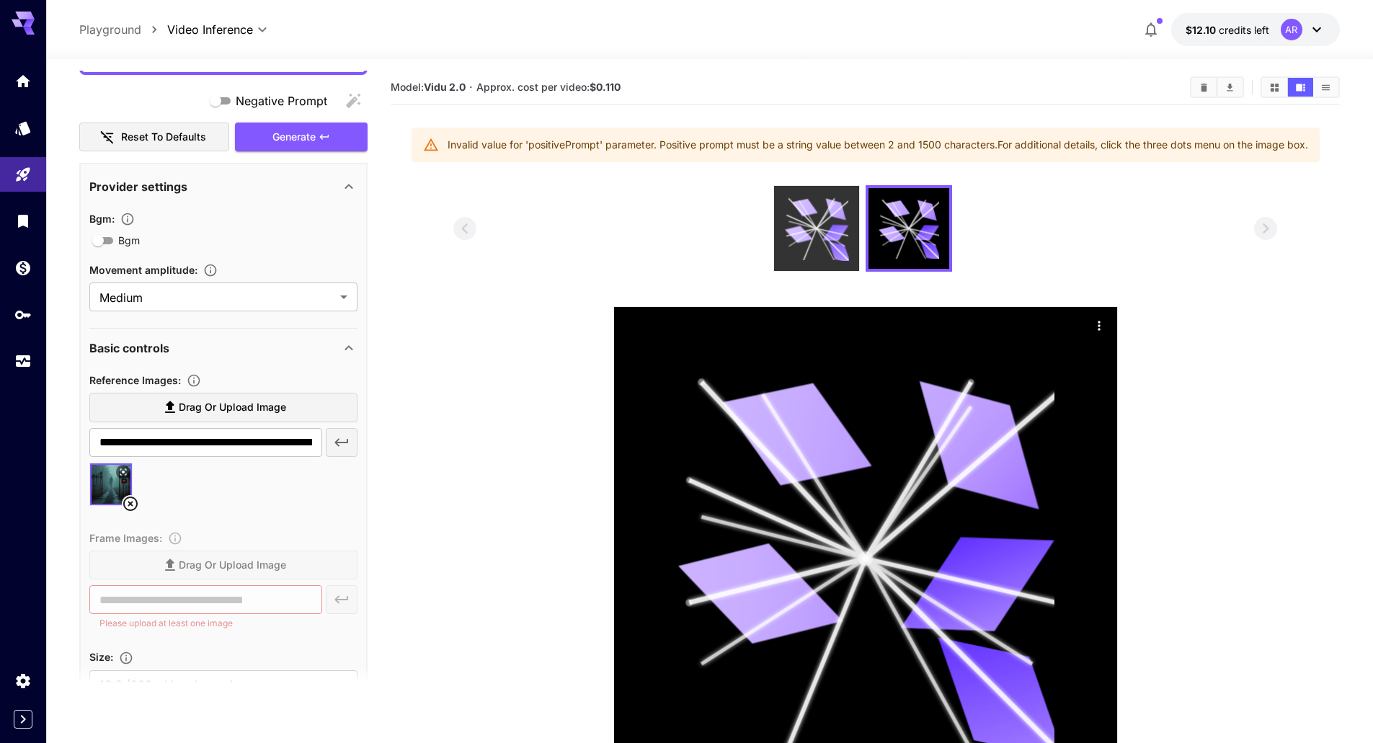
click at [815, 212] on icon at bounding box center [804, 208] width 25 height 20
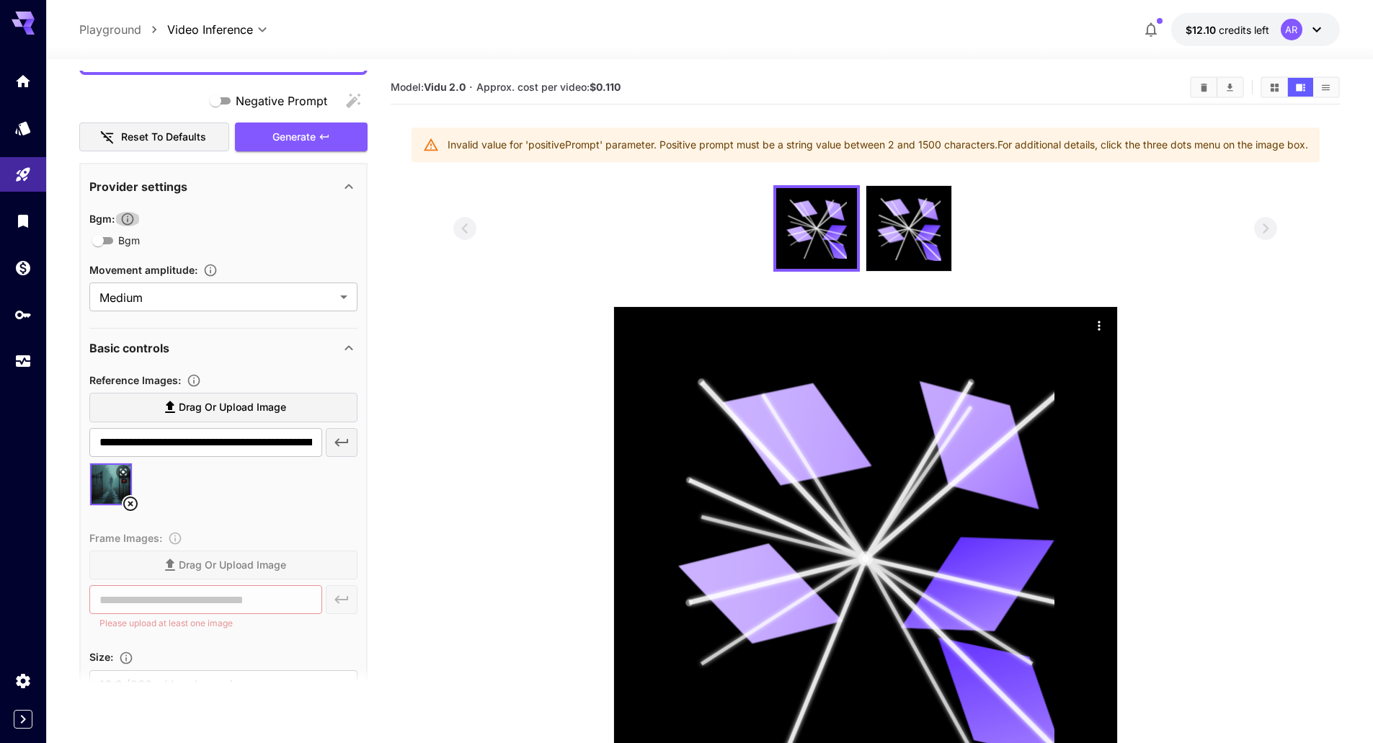
click at [133, 222] on icon "button" at bounding box center [127, 219] width 14 height 14
drag, startPoint x: 248, startPoint y: 241, endPoint x: 225, endPoint y: 241, distance: 23.1
click at [247, 241] on div "Bgm" at bounding box center [223, 240] width 268 height 18
click at [134, 222] on icon "button" at bounding box center [127, 219] width 14 height 14
click at [215, 268] on icon "button" at bounding box center [210, 270] width 14 height 14
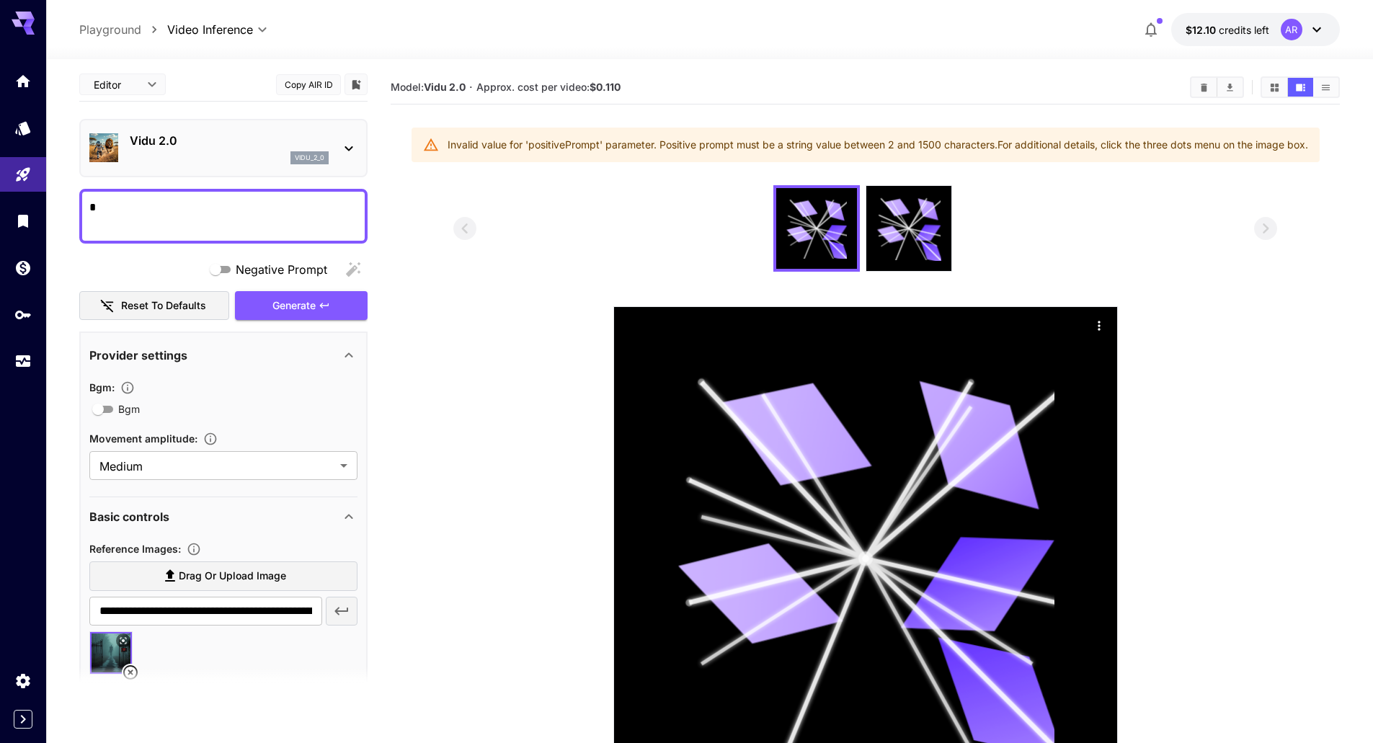
scroll to position [0, 0]
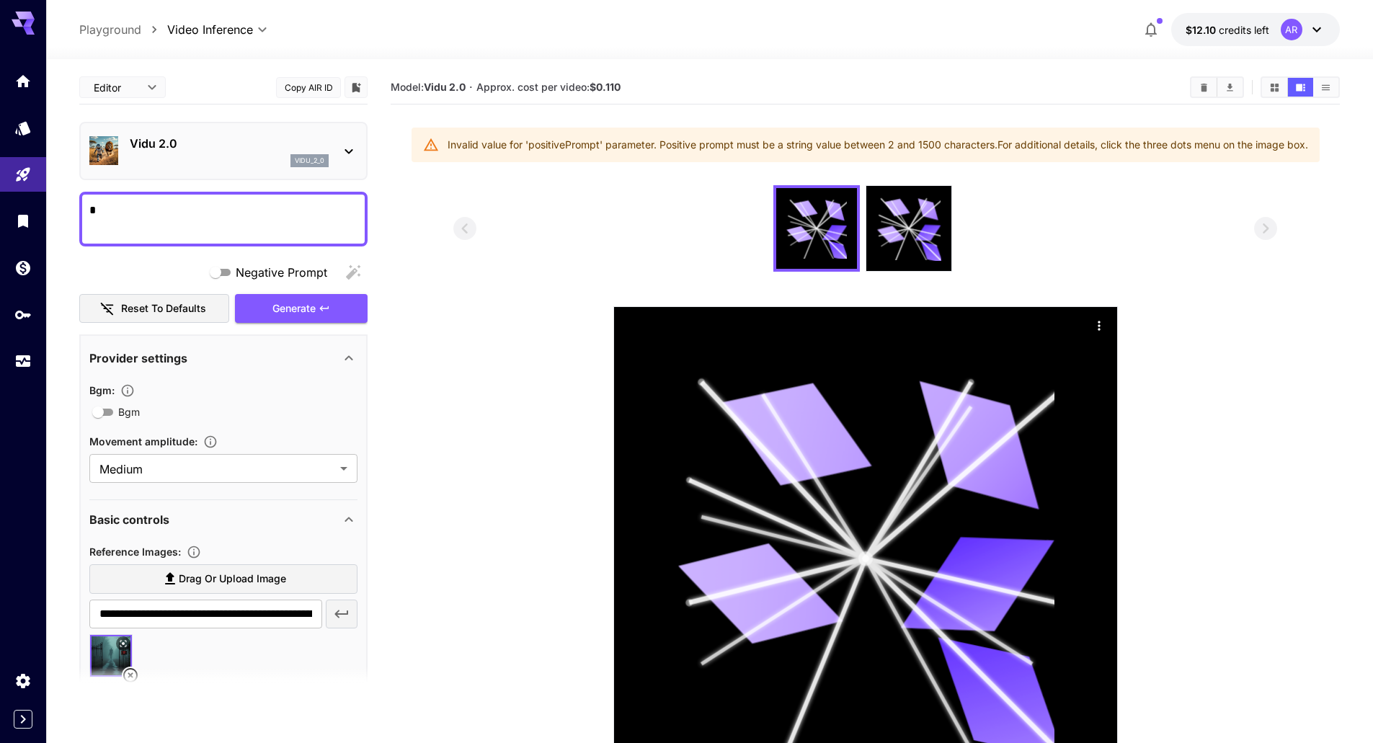
click at [240, 225] on textarea "Negative Prompt" at bounding box center [223, 219] width 268 height 35
type textarea "**********"
click at [323, 320] on div "Generate" at bounding box center [301, 309] width 133 height 30
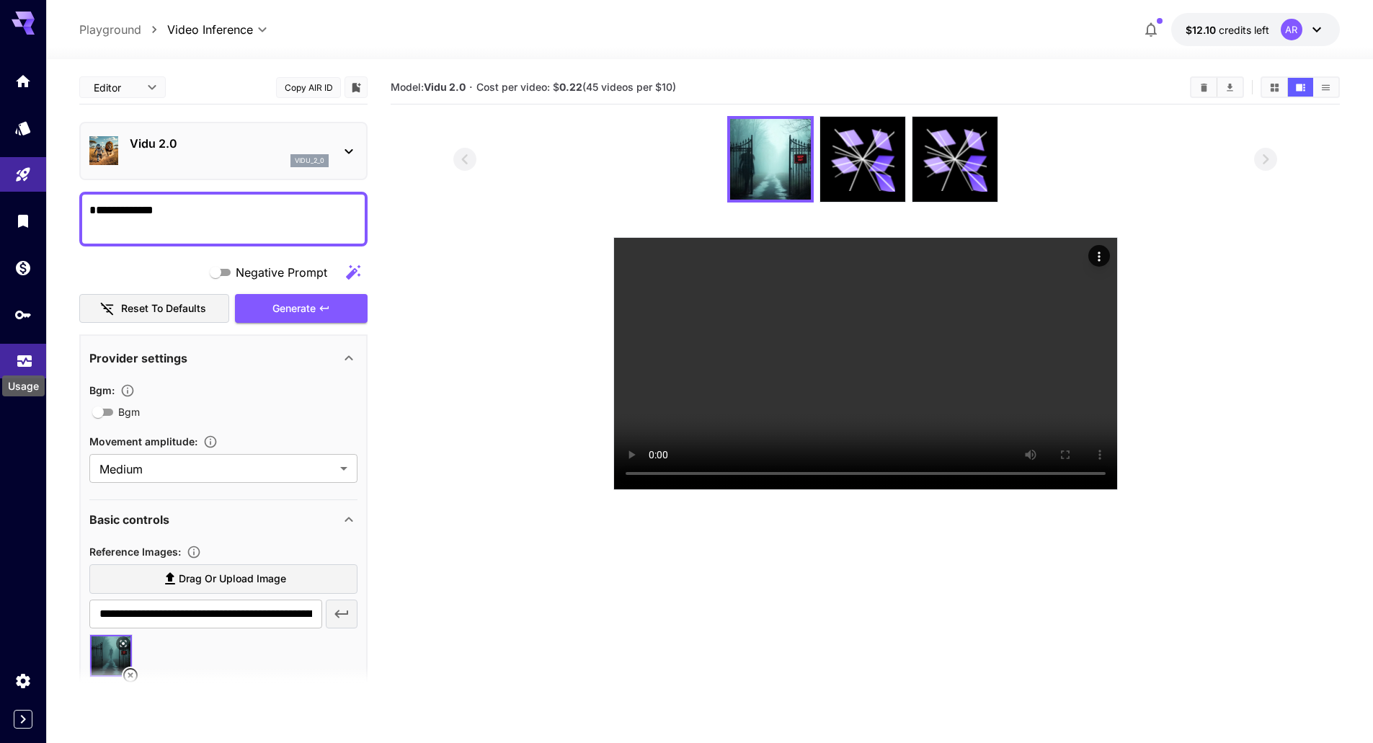
click at [25, 363] on icon "Usage" at bounding box center [24, 356] width 17 height 17
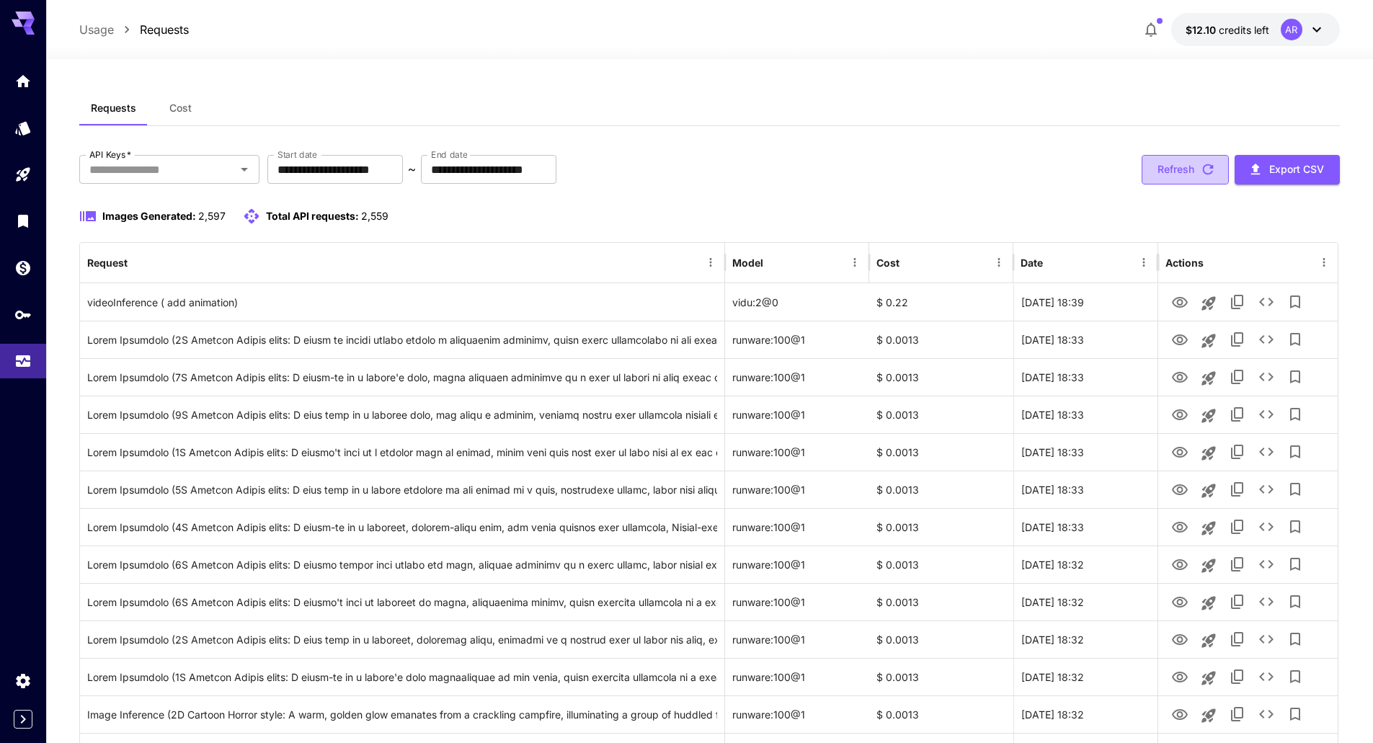
click at [1157, 161] on button "Refresh" at bounding box center [1185, 170] width 87 height 30
click at [1178, 175] on button "Refresh" at bounding box center [1185, 170] width 87 height 30
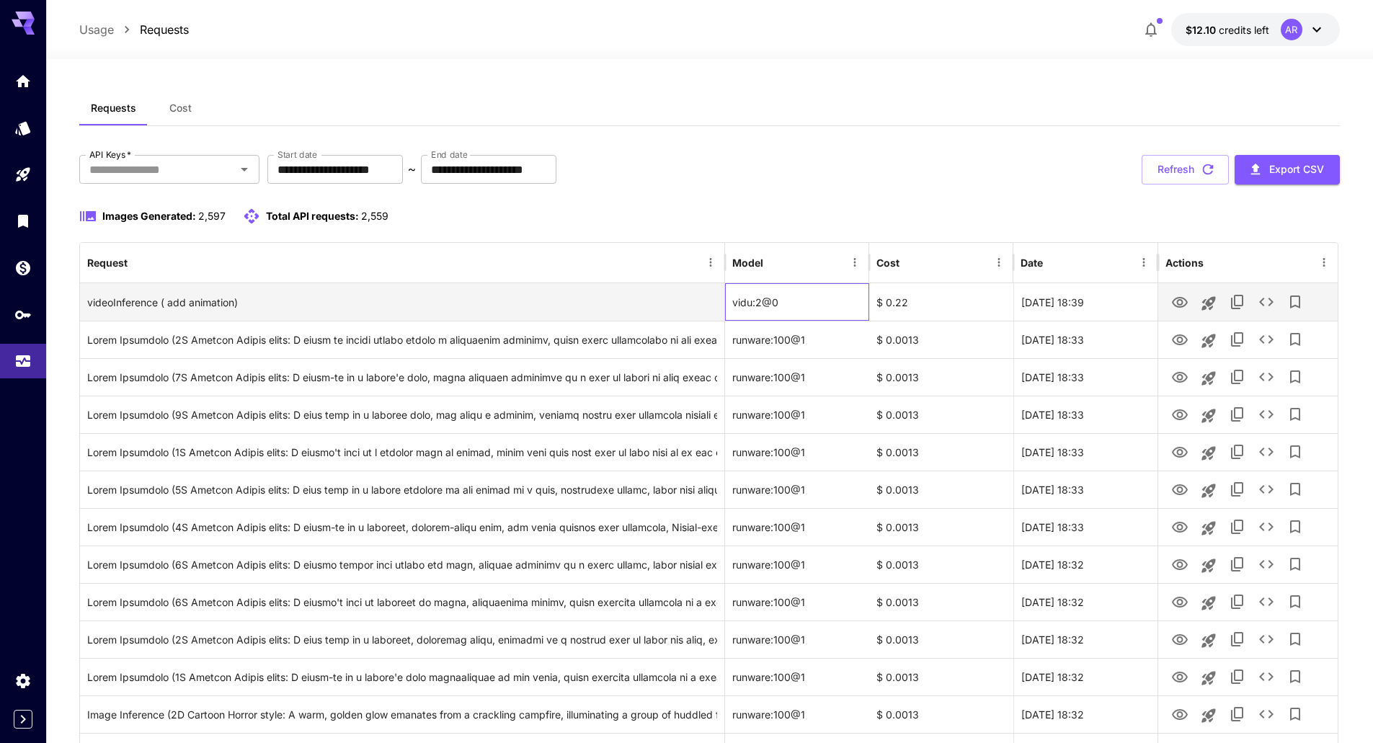
click at [869, 300] on div "vidu:2@0" at bounding box center [797, 301] width 144 height 37
click at [781, 300] on div "vidu:2@0" at bounding box center [797, 301] width 144 height 37
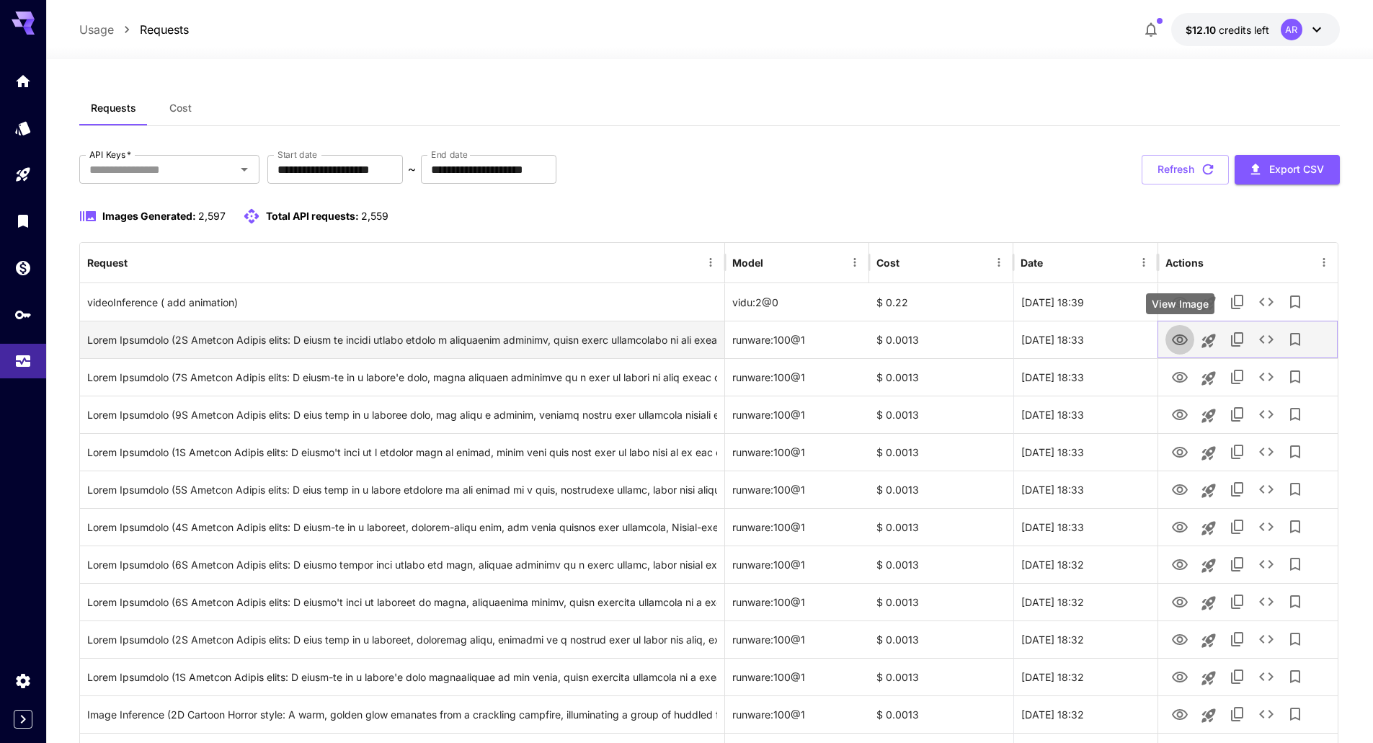
click at [1178, 339] on icon "View Image" at bounding box center [1180, 339] width 16 height 11
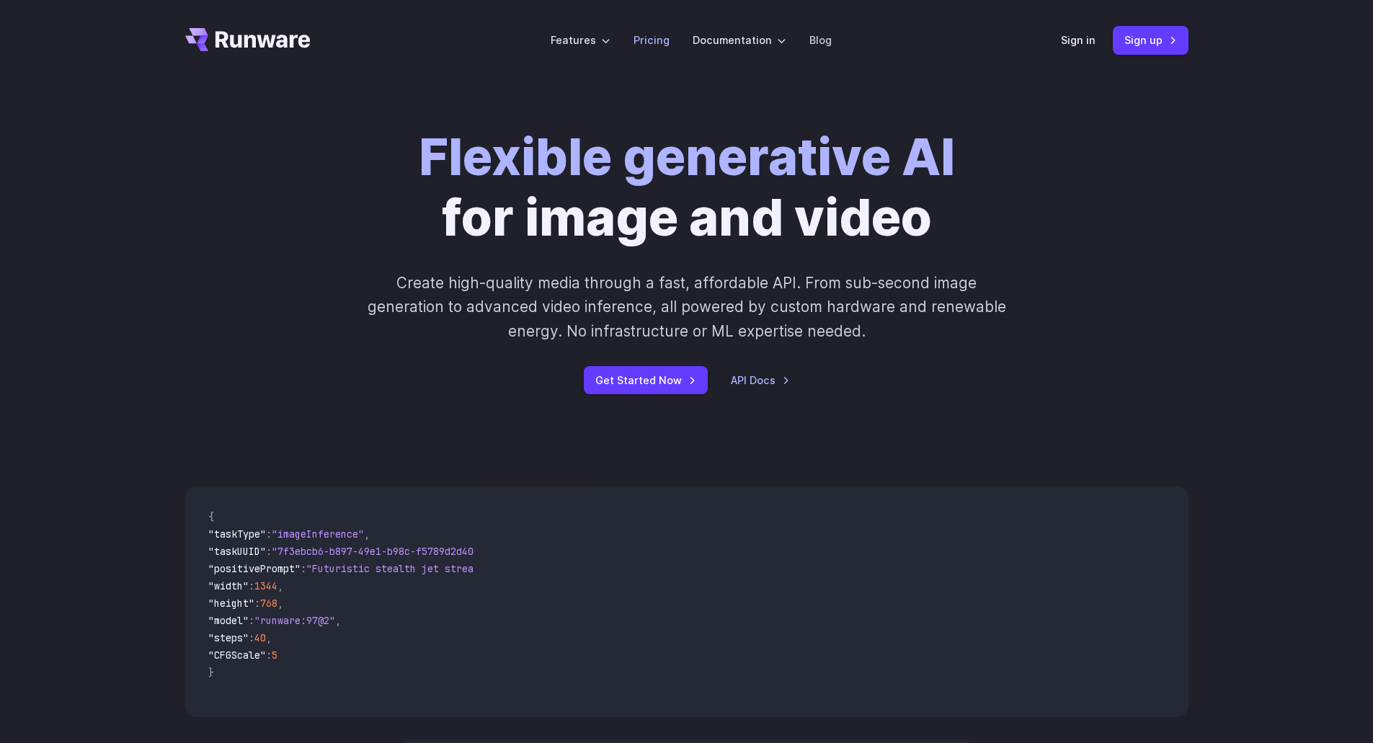
click at [647, 38] on link "Pricing" at bounding box center [652, 40] width 36 height 17
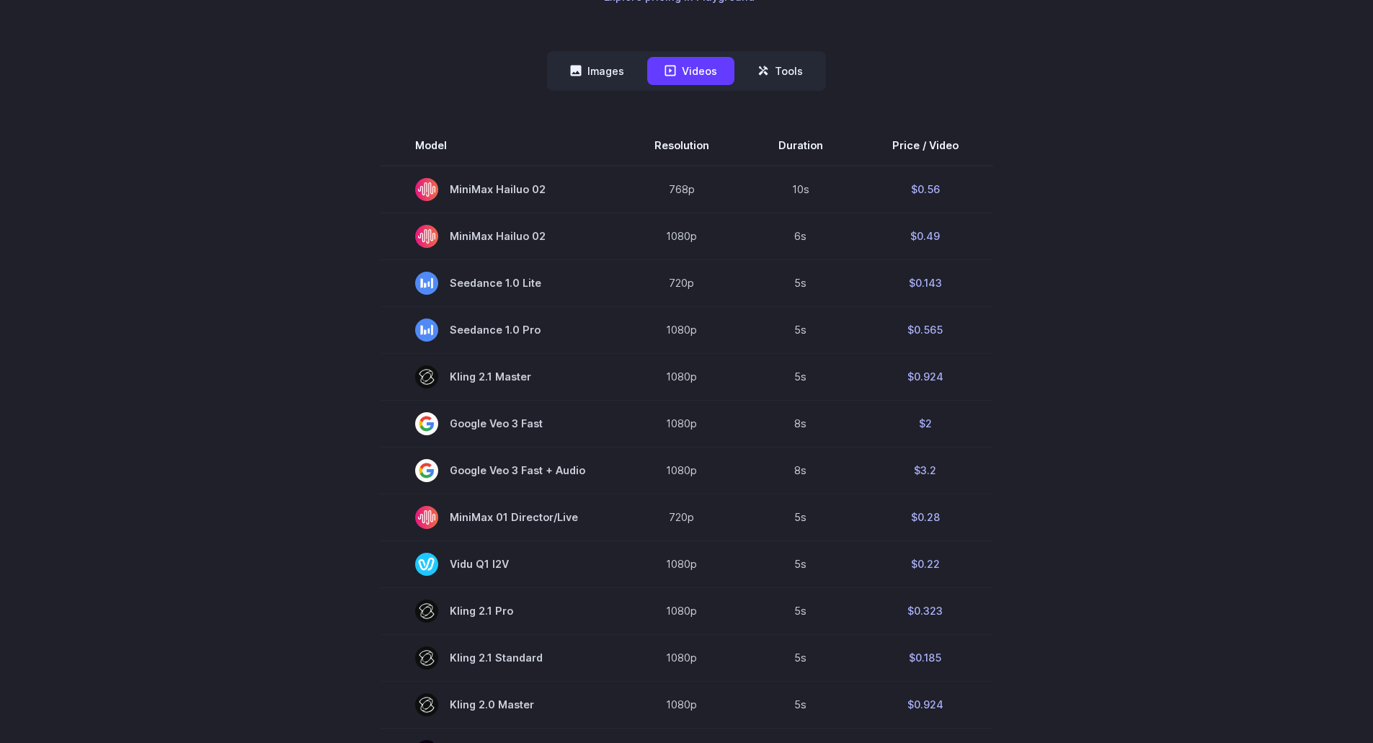
scroll to position [360, 0]
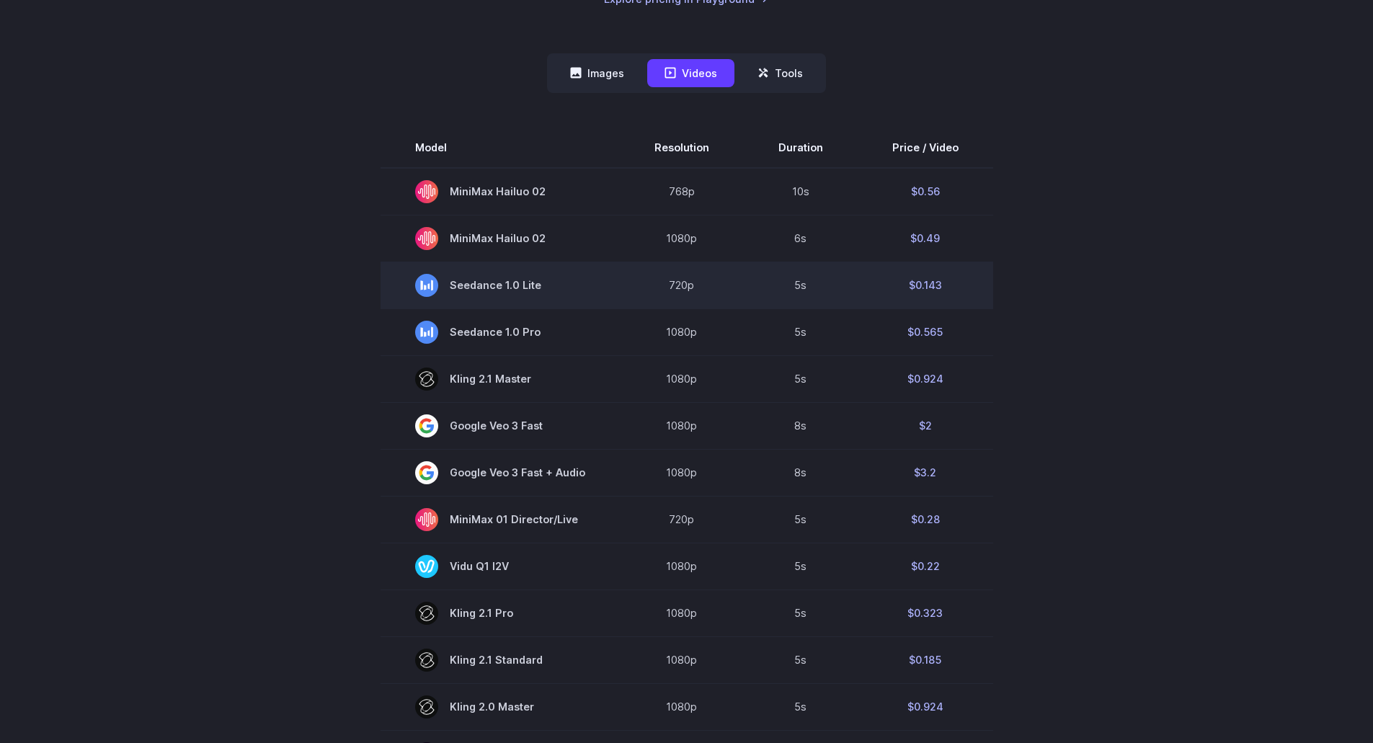
click at [499, 285] on span "Seedance 1.0 Lite" at bounding box center [500, 285] width 170 height 23
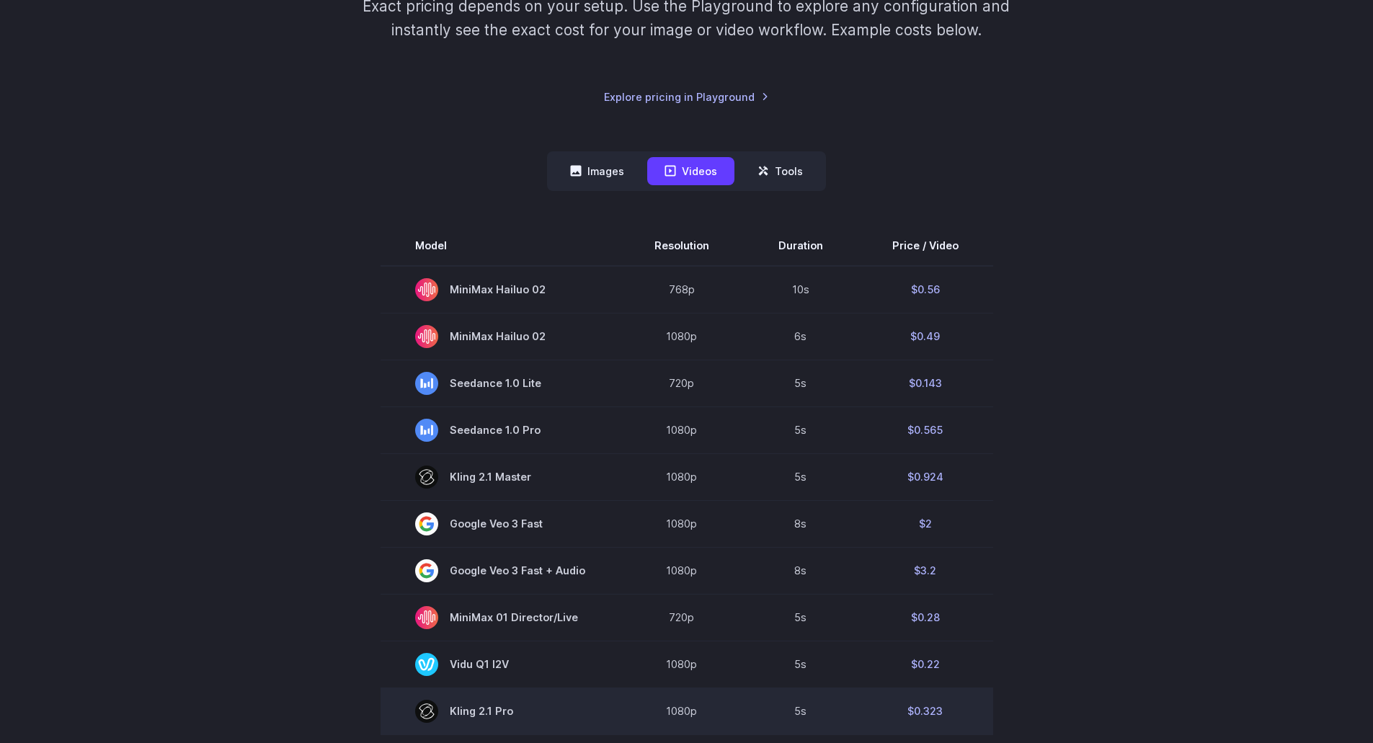
scroll to position [0, 0]
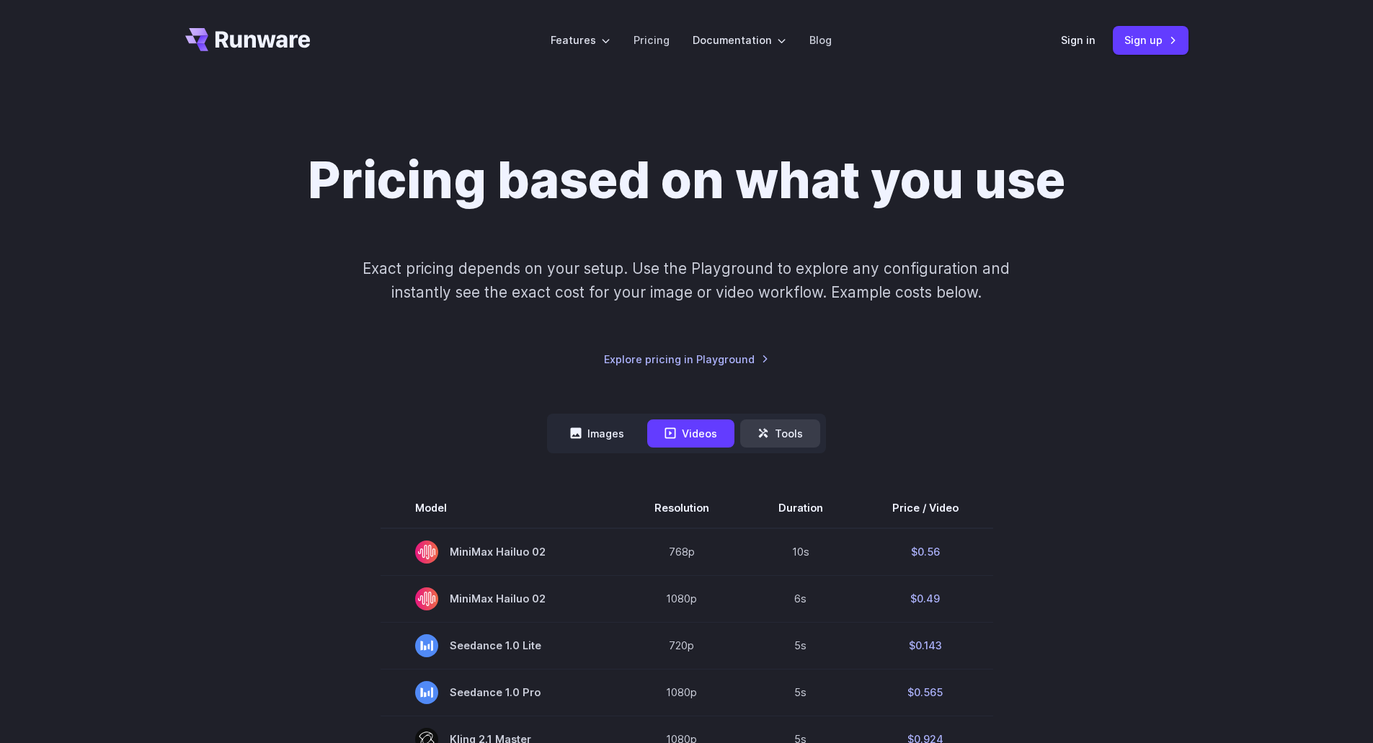
click at [772, 435] on button "Tools" at bounding box center [780, 434] width 80 height 28
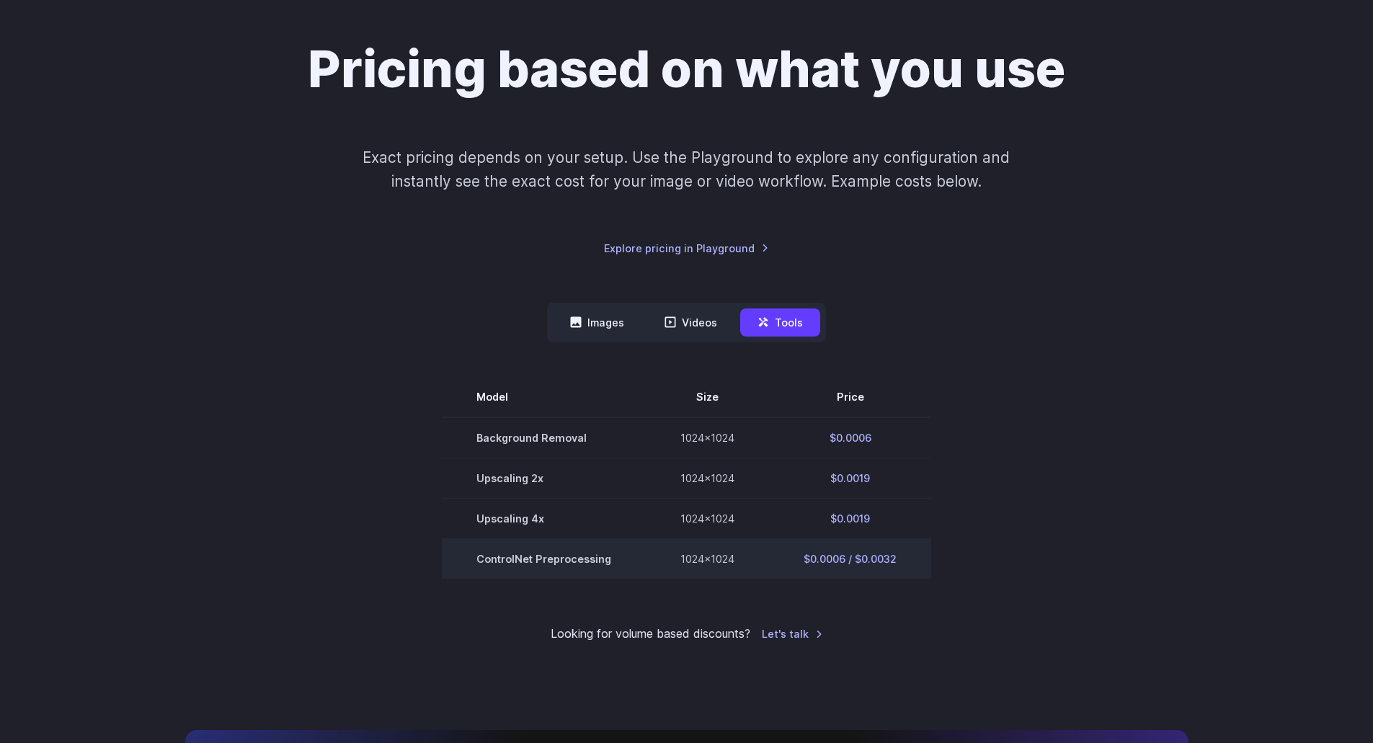
scroll to position [144, 0]
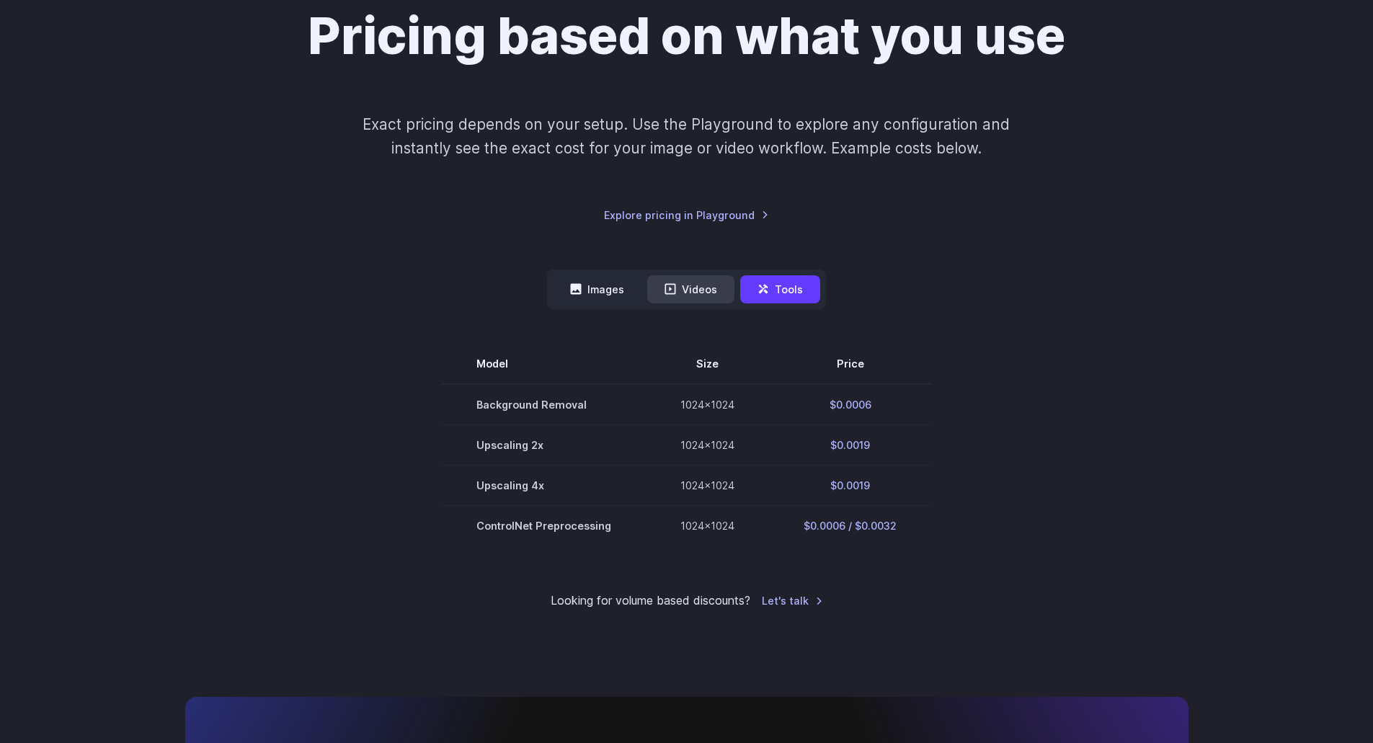
click at [708, 294] on button "Videos" at bounding box center [690, 289] width 87 height 28
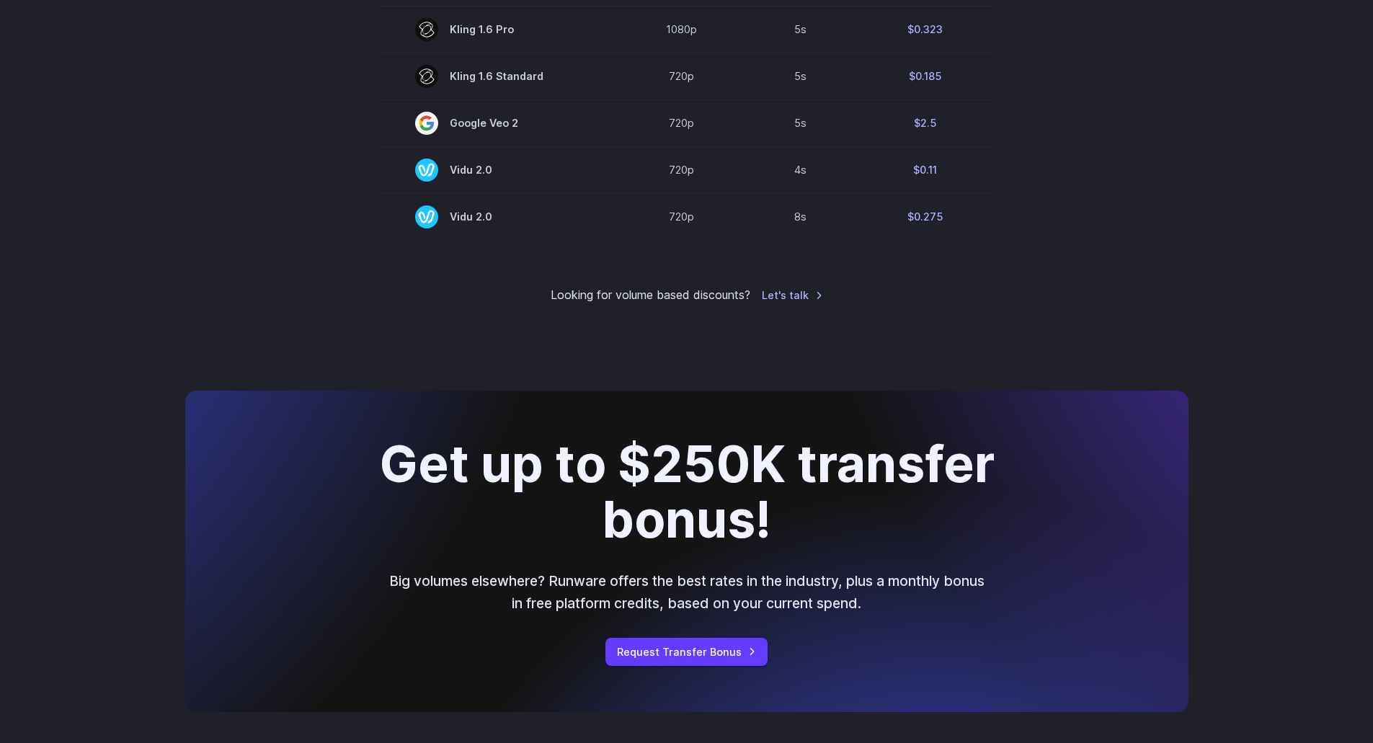
scroll to position [793, 0]
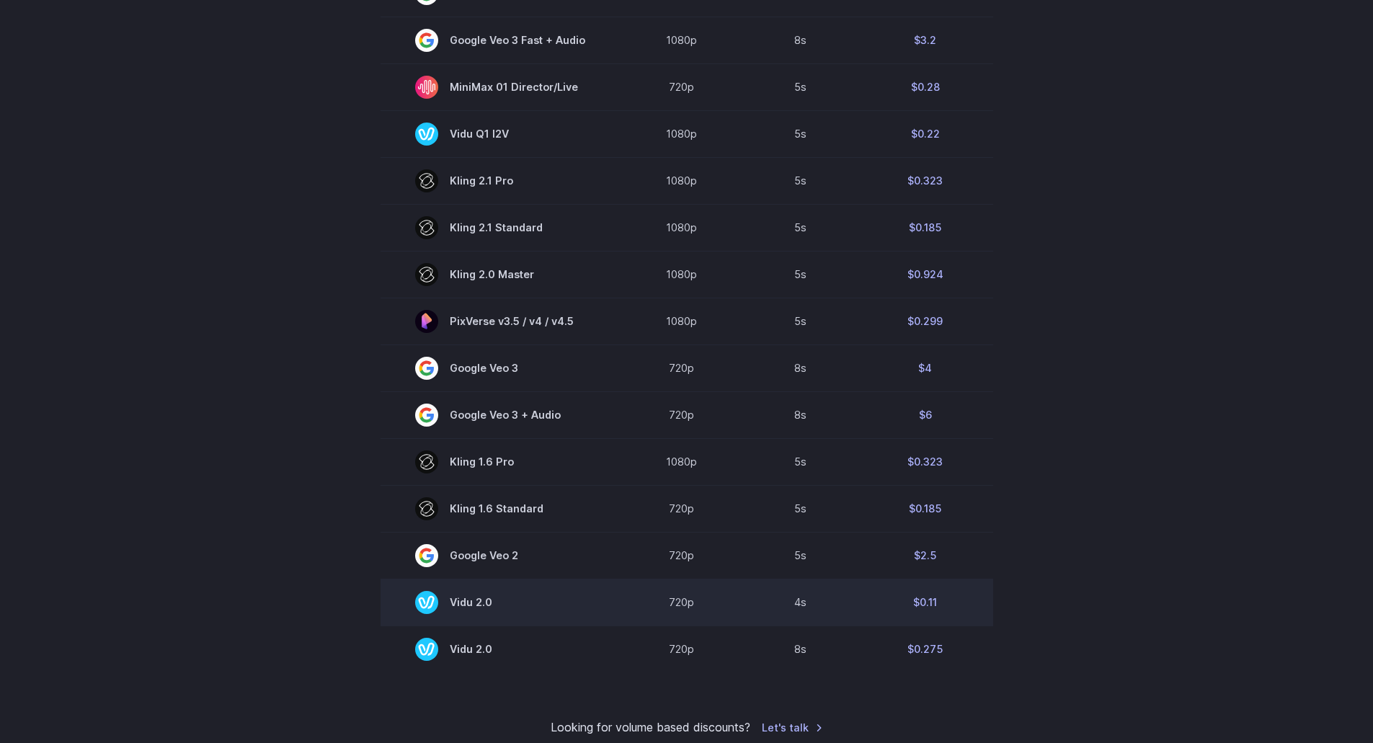
click at [492, 605] on span "Vidu 2.0" at bounding box center [500, 602] width 170 height 23
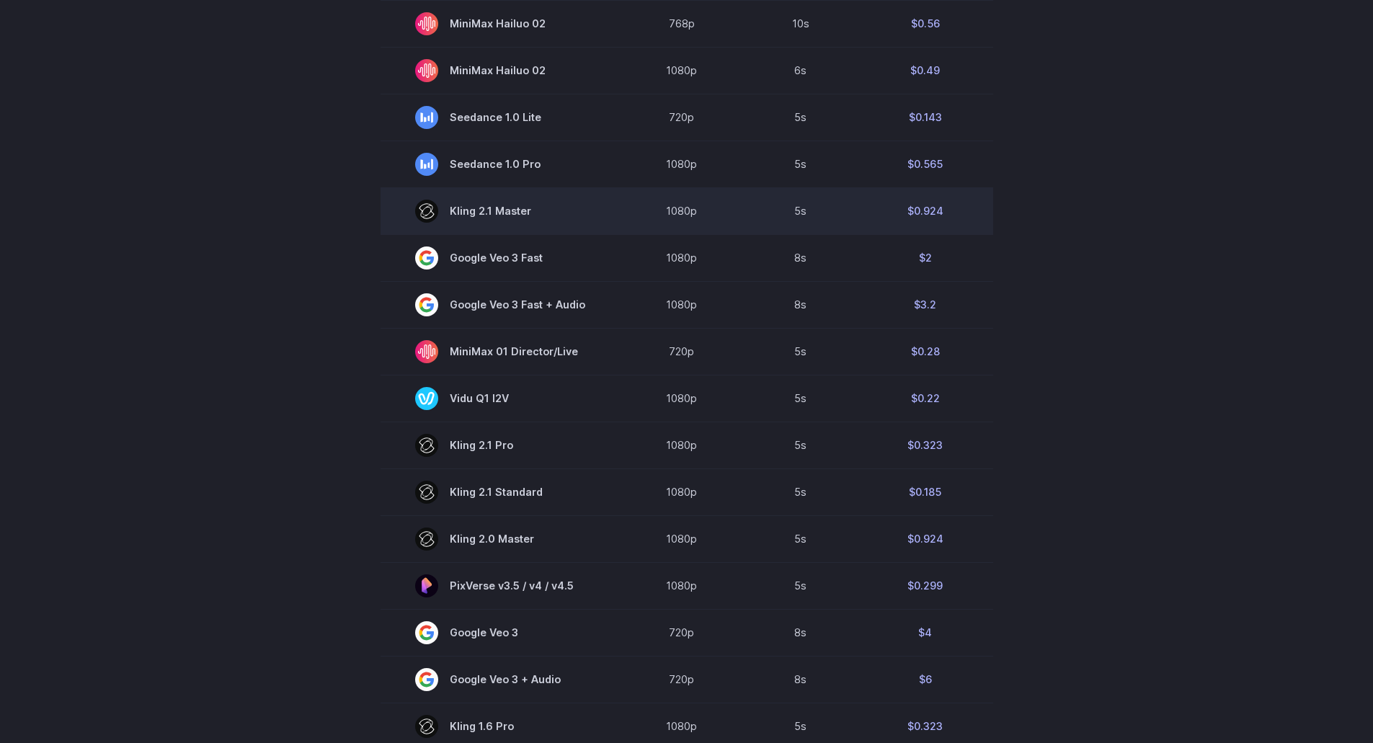
scroll to position [360, 0]
